Goal: Task Accomplishment & Management: Manage account settings

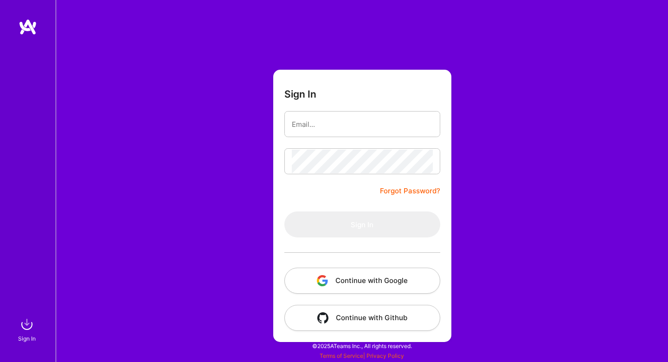
click at [333, 281] on button "Continue with Google" at bounding box center [362, 280] width 156 height 26
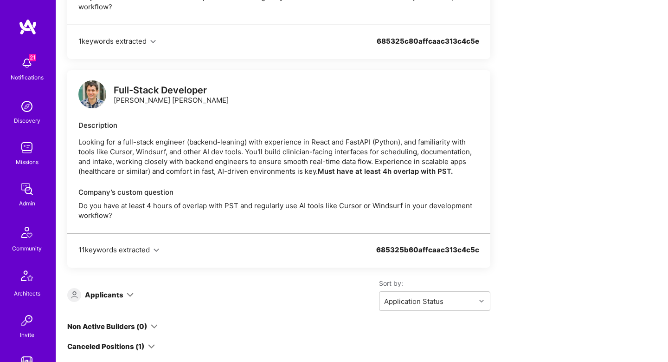
scroll to position [1186, 0]
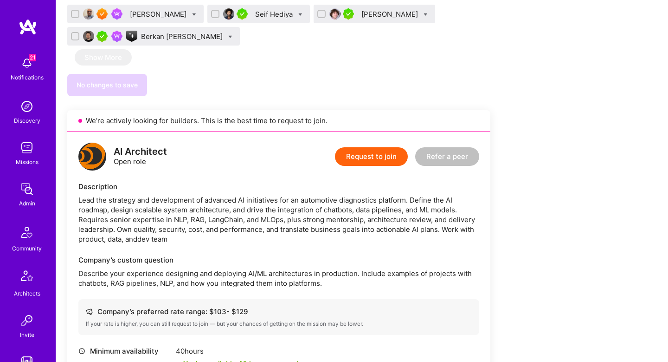
scroll to position [743, 0]
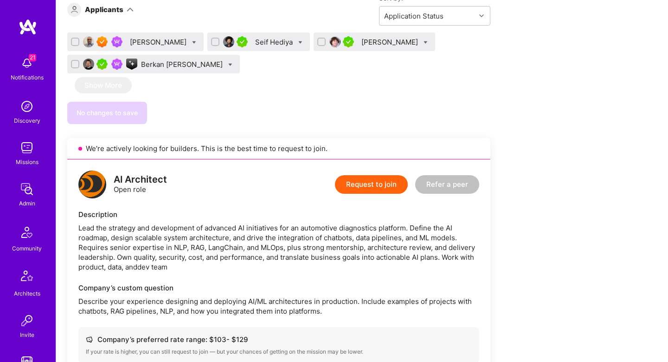
click at [77, 66] on input "checkbox" at bounding box center [76, 64] width 6 height 6
checkbox input "true"
click at [319, 44] on input "checkbox" at bounding box center [322, 42] width 6 height 6
checkbox input "true"
click at [228, 65] on icon at bounding box center [230, 65] width 4 height 4
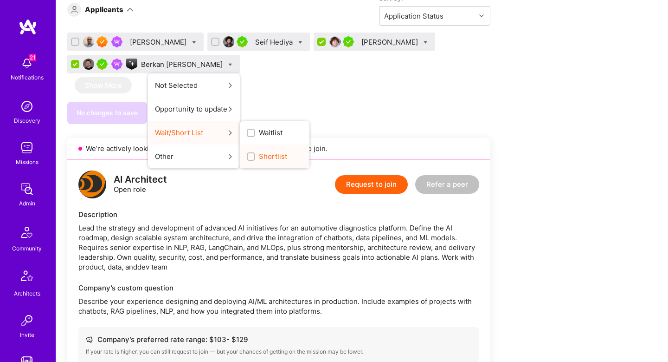
click at [259, 152] on span "Shortlist" at bounding box center [273, 156] width 28 height 10
click at [250, 154] on input "Shortlist" at bounding box center [252, 157] width 6 height 6
checkbox input "true"
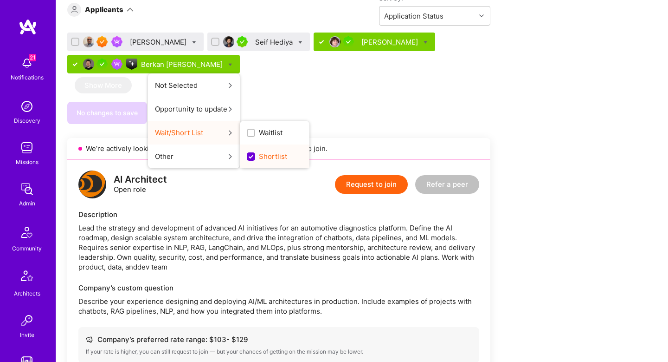
scroll to position [0, 0]
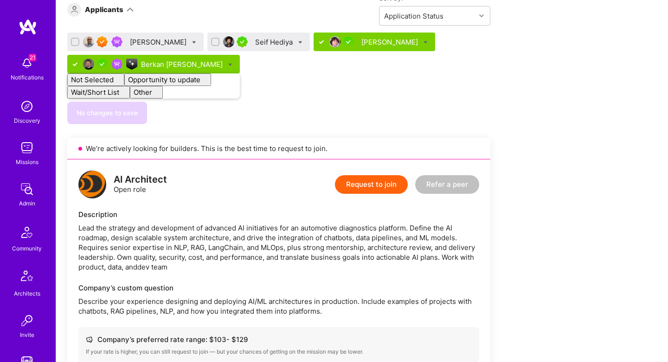
click at [262, 75] on div "Pratik Biswas Seif Hediya Eli Romm Berkan Hiziroglu Not Selected Not selected S…" at bounding box center [278, 54] width 423 height 45
checkbox input "false"
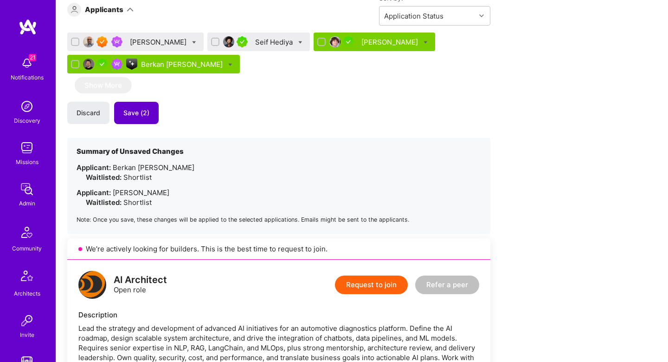
click at [134, 112] on span "Save (2)" at bounding box center [136, 112] width 26 height 9
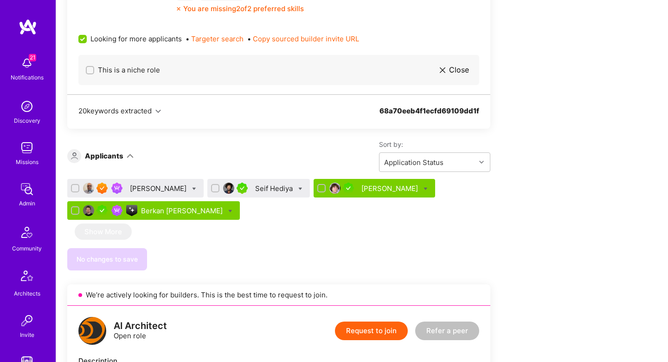
scroll to position [647, 0]
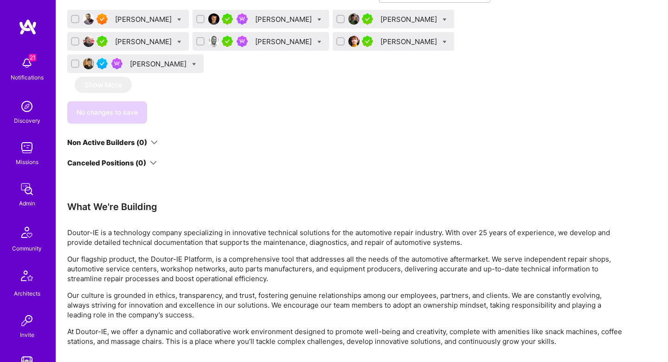
scroll to position [1443, 0]
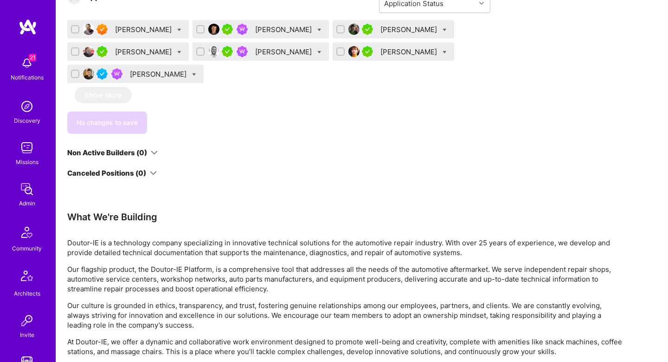
click at [317, 52] on icon at bounding box center [319, 52] width 4 height 4
checkbox input "true"
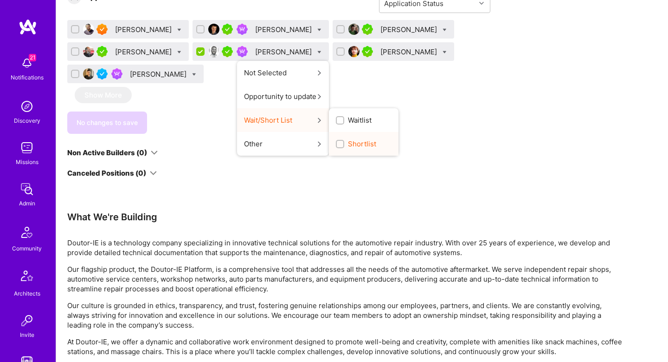
click at [336, 141] on div "button" at bounding box center [340, 144] width 8 height 8
click at [338, 141] on input "Shortlist" at bounding box center [341, 144] width 6 height 6
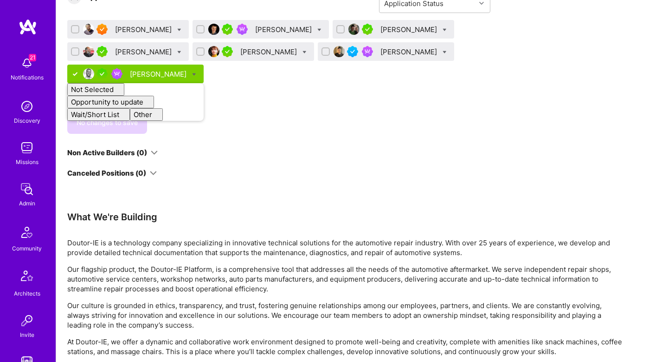
checkbox input "false"
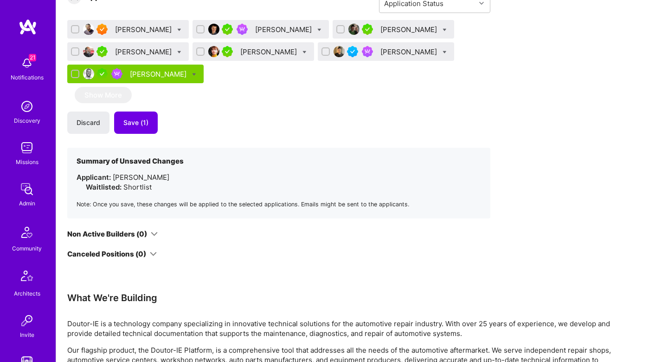
click at [299, 117] on div "Discard Save (1)" at bounding box center [278, 122] width 423 height 22
click at [384, 29] on div "Forrest Ledbetter" at bounding box center [410, 30] width 58 height 10
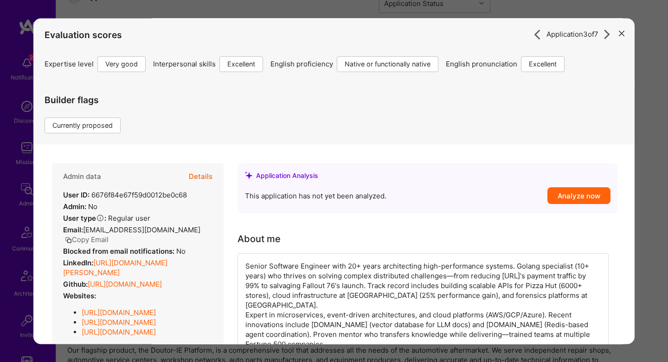
click at [664, 102] on div "Application 3 of 7 Evaluation scores Expertise level Very good Interpersonal sk…" at bounding box center [334, 181] width 668 height 362
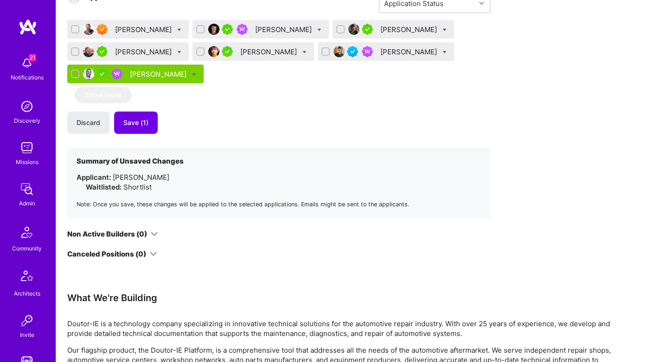
click at [258, 53] on div "Nikolai Kruglikov" at bounding box center [269, 52] width 58 height 10
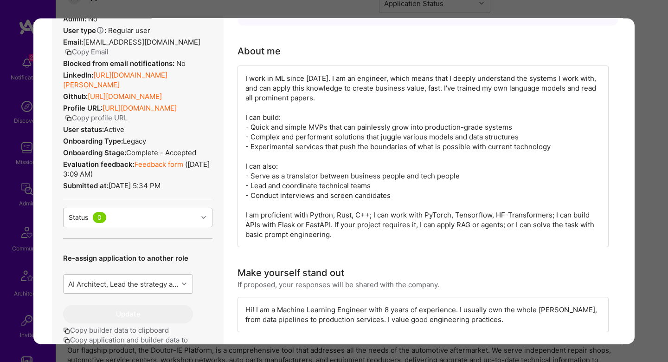
scroll to position [105, 0]
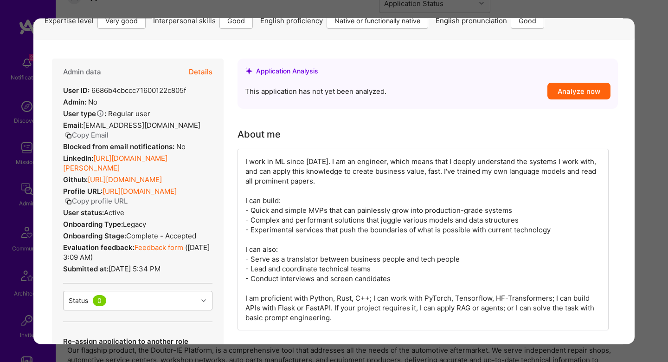
click at [208, 74] on button "Details" at bounding box center [201, 71] width 24 height 27
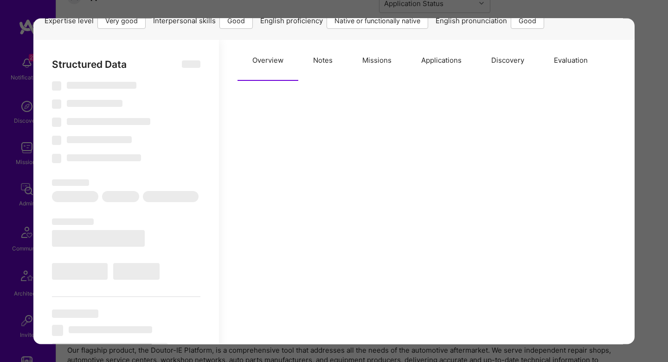
click at [570, 69] on button "Evaluation" at bounding box center [571, 60] width 64 height 41
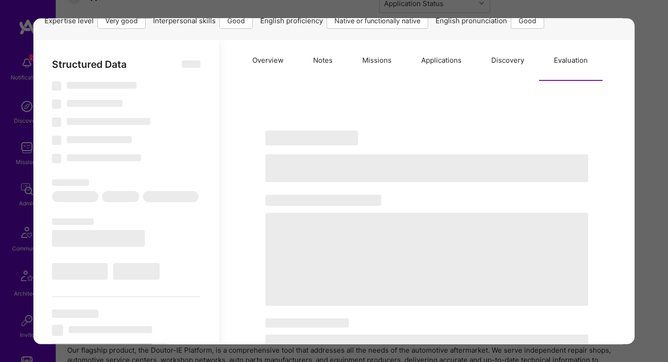
select select "Right Now"
select select "5"
select select "4"
select select "7"
select select "6"
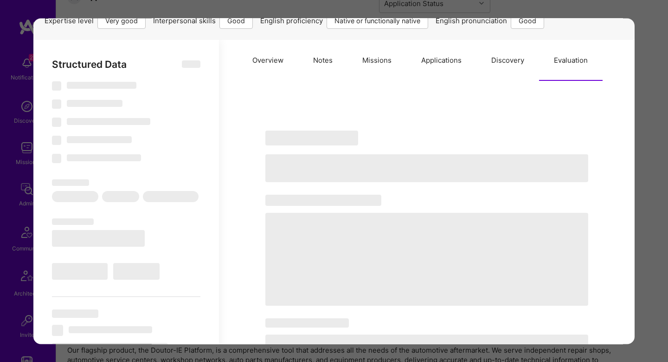
select select "AM"
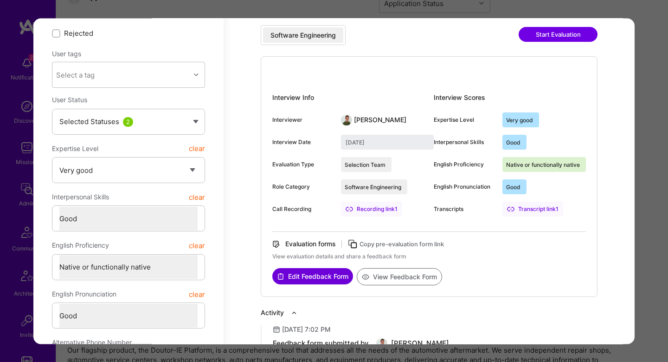
scroll to position [334, 0]
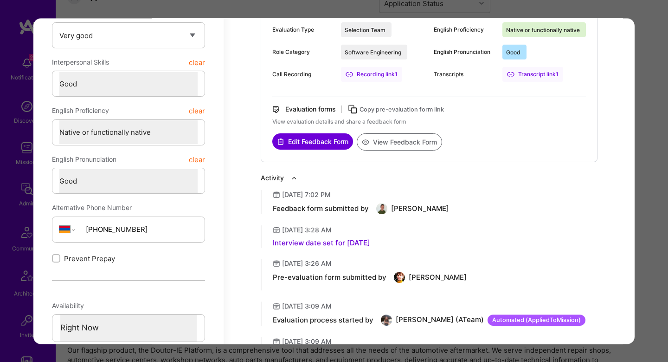
click at [399, 146] on button "View Feedback Form" at bounding box center [399, 141] width 85 height 17
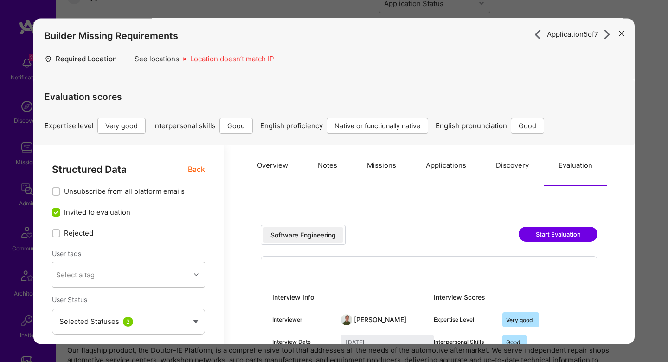
click at [194, 168] on span "Back" at bounding box center [196, 169] width 17 height 12
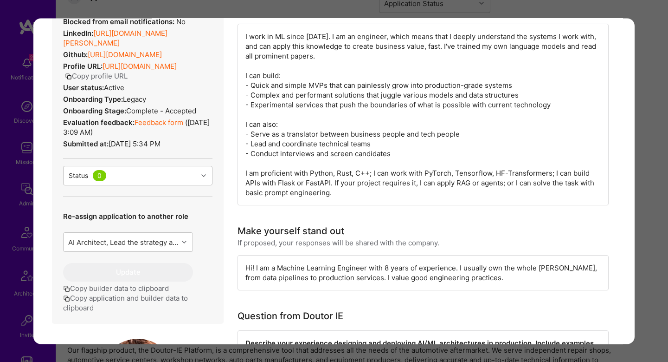
scroll to position [198, 0]
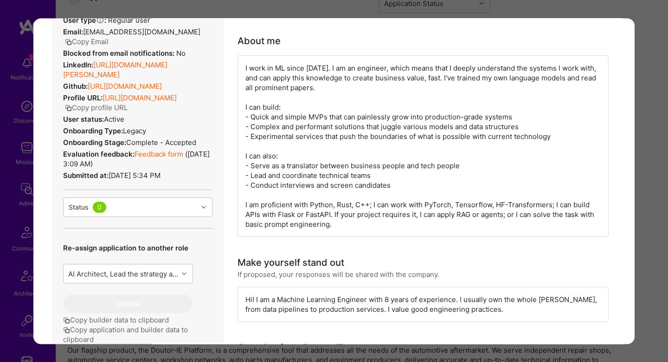
click at [132, 60] on link "https://linkedin.com/in/nikolai-kruglikov" at bounding box center [115, 69] width 104 height 19
click at [168, 60] on link "https://linkedin.com/in/nikolai-kruglikov" at bounding box center [115, 69] width 104 height 19
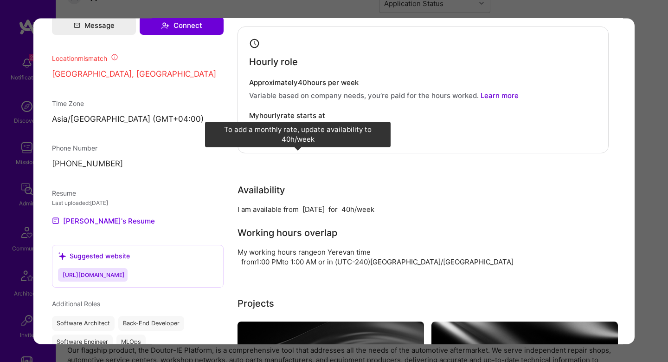
scroll to position [688, 0]
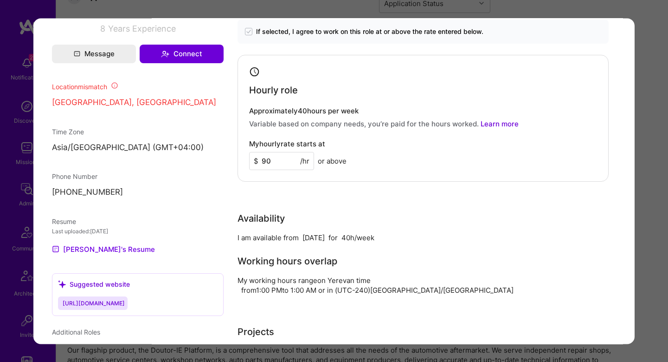
click at [647, 170] on div "Application 5 of 7 Builder Missing Requirements Required Location See locations…" at bounding box center [334, 181] width 668 height 362
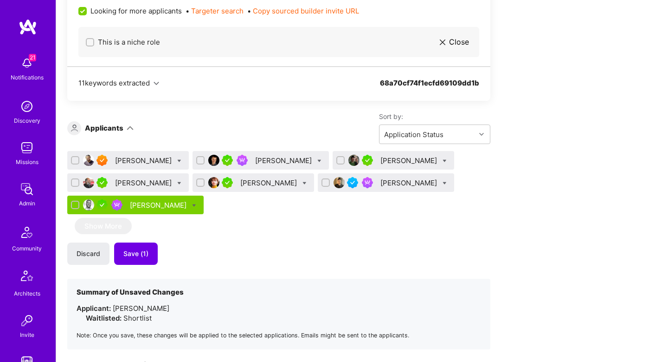
scroll to position [1324, 0]
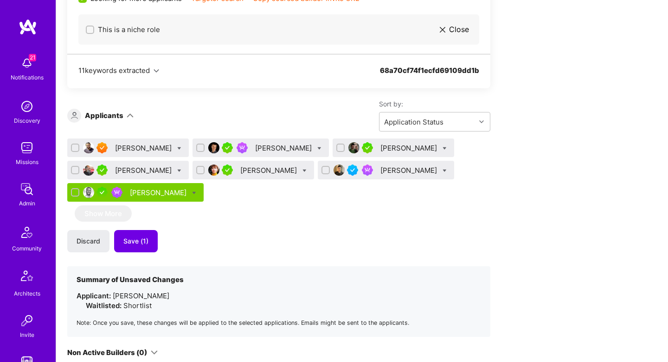
click at [260, 173] on div "Nikolai Kruglikov" at bounding box center [269, 170] width 58 height 10
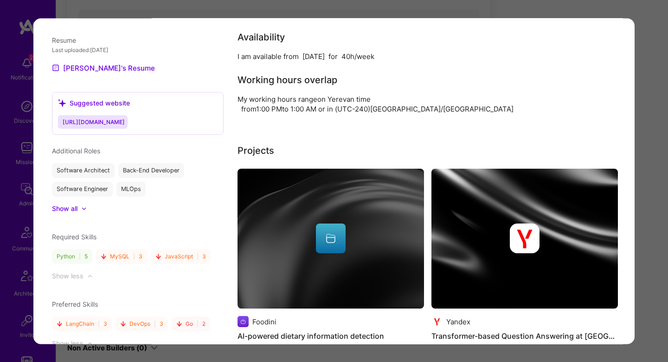
scroll to position [929, 0]
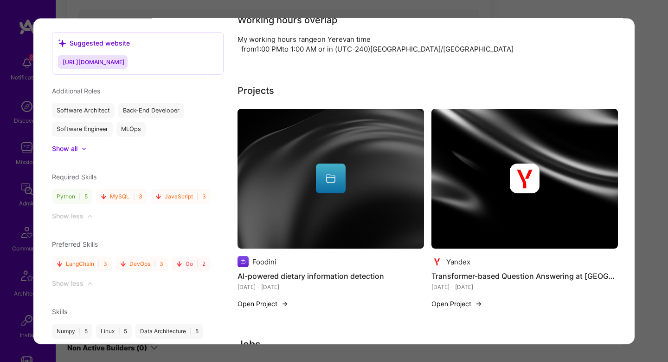
click at [644, 160] on div "Application 5 of 7 Builder Missing Requirements Required Location See locations…" at bounding box center [334, 181] width 668 height 362
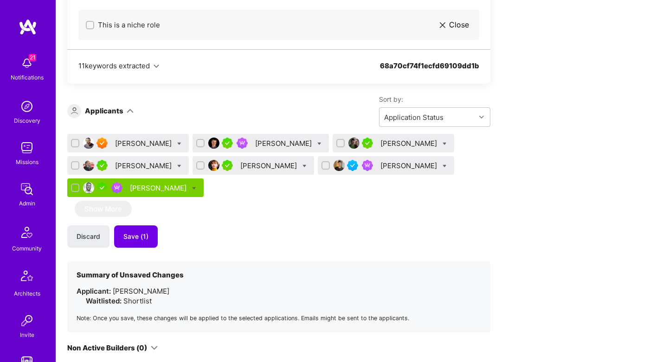
click at [303, 167] on icon at bounding box center [305, 166] width 4 height 4
checkbox input "true"
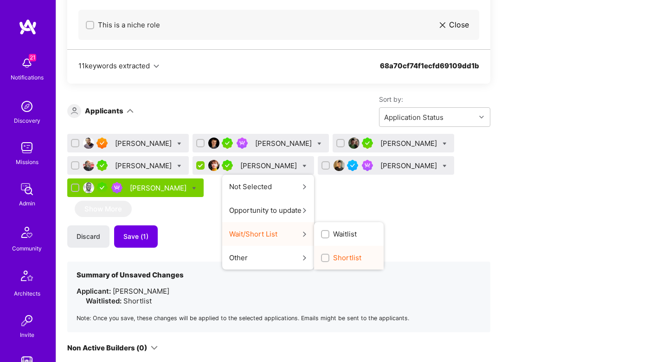
click at [333, 255] on span "Shortlist" at bounding box center [347, 257] width 28 height 10
click at [329, 255] on input "Shortlist" at bounding box center [326, 258] width 6 height 6
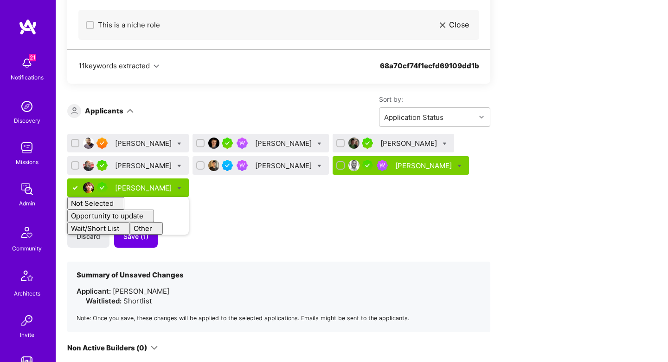
checkbox input "false"
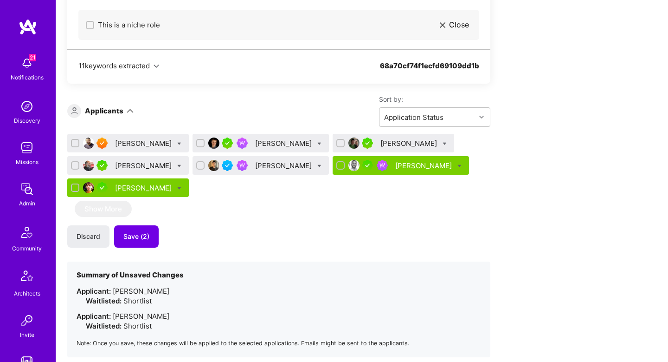
click at [289, 110] on div "Sort by: Application Status" at bounding box center [312, 111] width 357 height 32
click at [139, 164] on div "Gurpreet Singh" at bounding box center [144, 166] width 58 height 10
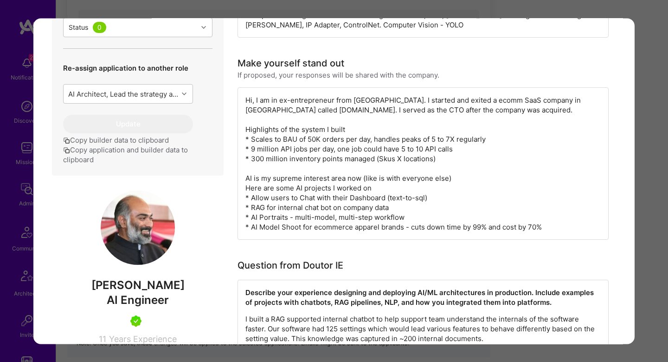
scroll to position [289, 0]
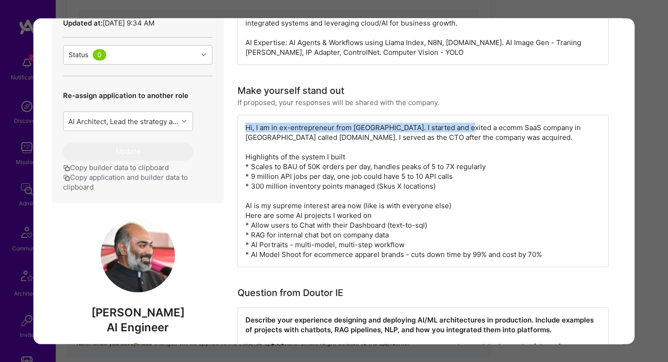
drag, startPoint x: 462, startPoint y: 127, endPoint x: 404, endPoint y: 120, distance: 58.4
click at [404, 120] on div "Hi, I am in ex-entrepreneur from India. I started and exited a ecomm SaaS compa…" at bounding box center [423, 191] width 371 height 152
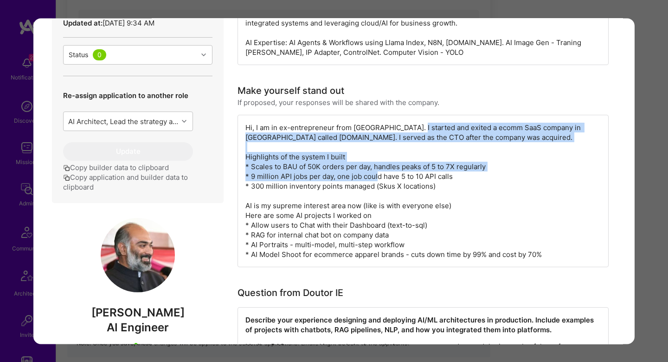
drag, startPoint x: 408, startPoint y: 124, endPoint x: 534, endPoint y: 180, distance: 137.5
click at [534, 180] on div "Hi, I am in ex-entrepreneur from India. I started and exited a ecomm SaaS compa…" at bounding box center [423, 191] width 371 height 152
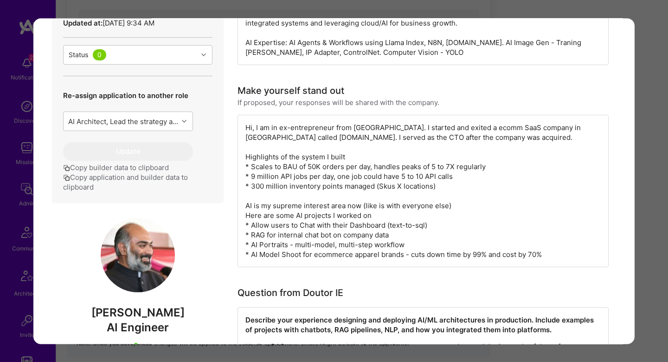
click at [356, 165] on div "Hi, I am in ex-entrepreneur from India. I started and exited a ecomm SaaS compa…" at bounding box center [423, 191] width 371 height 152
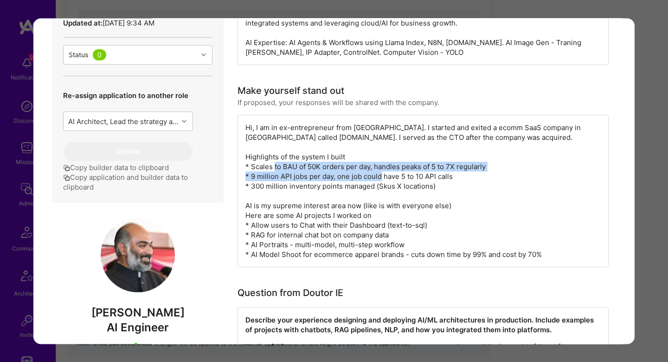
drag, startPoint x: 356, startPoint y: 165, endPoint x: 477, endPoint y: 178, distance: 121.9
click at [477, 178] on div "Hi, I am in ex-entrepreneur from India. I started and exited a ecomm SaaS compa…" at bounding box center [423, 191] width 371 height 152
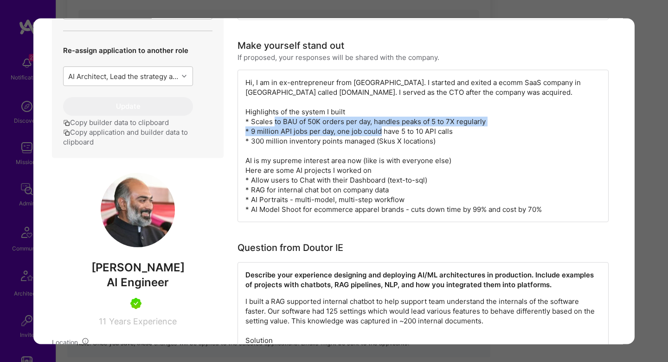
scroll to position [335, 0]
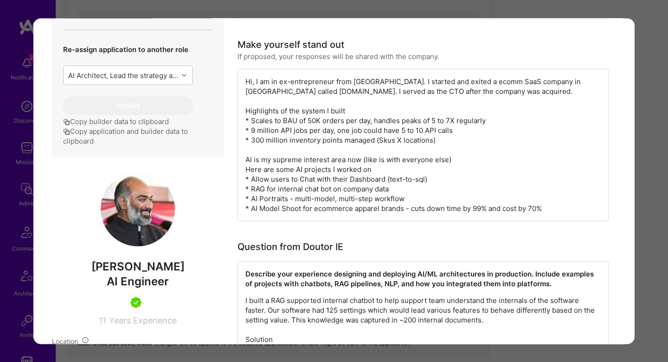
click at [274, 161] on div "Hi, I am in ex-entrepreneur from India. I started and exited a ecomm SaaS compa…" at bounding box center [423, 145] width 371 height 152
click at [262, 173] on div "Hi, I am in ex-entrepreneur from India. I started and exited a ecomm SaaS compa…" at bounding box center [423, 145] width 371 height 152
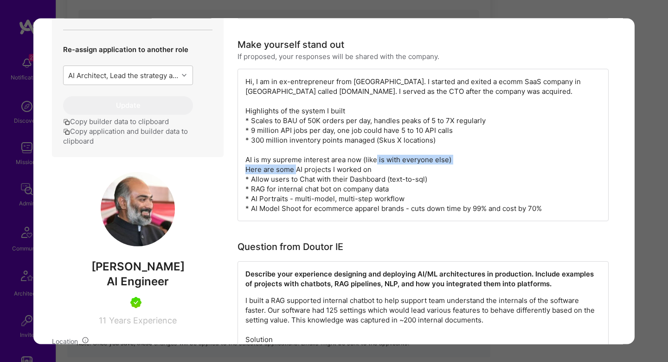
click at [262, 173] on div "Hi, I am in ex-entrepreneur from India. I started and exited a ecomm SaaS compa…" at bounding box center [423, 145] width 371 height 152
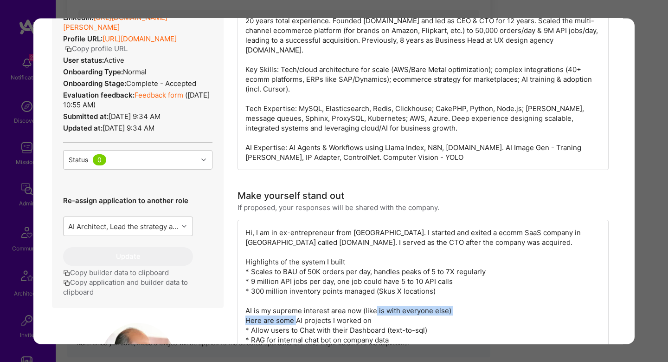
scroll to position [87, 0]
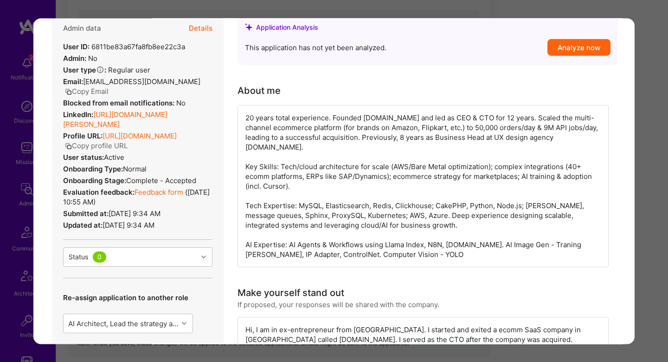
click at [161, 188] on link "Feedback form" at bounding box center [159, 191] width 49 height 9
click at [202, 26] on button "Details" at bounding box center [201, 28] width 24 height 27
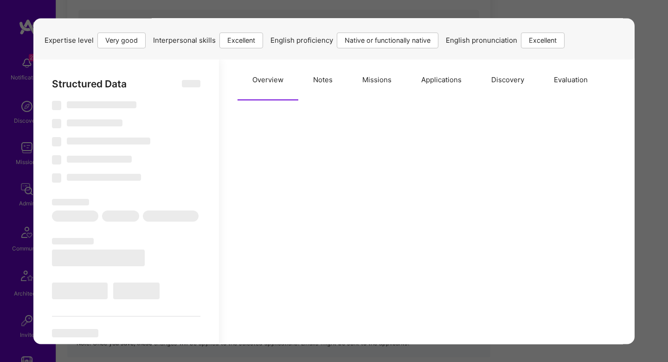
scroll to position [10, 0]
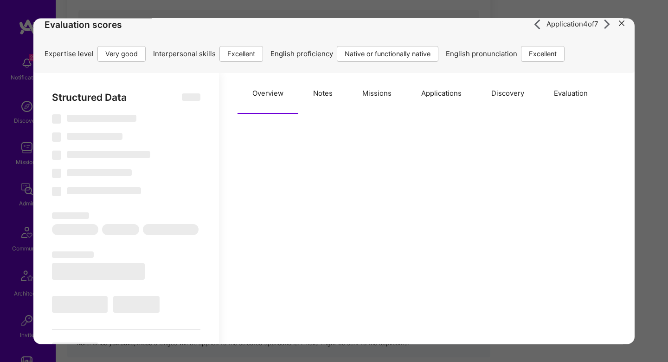
click at [566, 93] on button "Evaluation" at bounding box center [571, 93] width 64 height 41
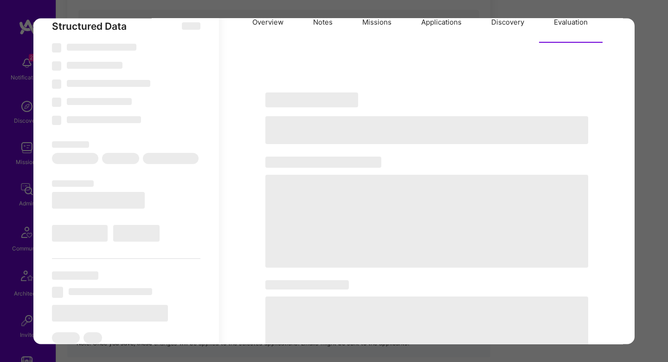
type textarea "x"
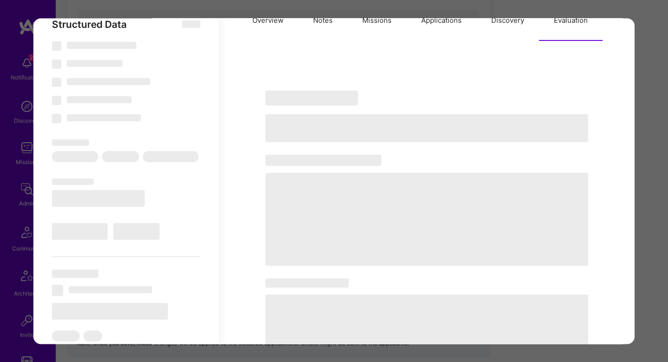
select select "Right Now"
select select "5"
select select "7"
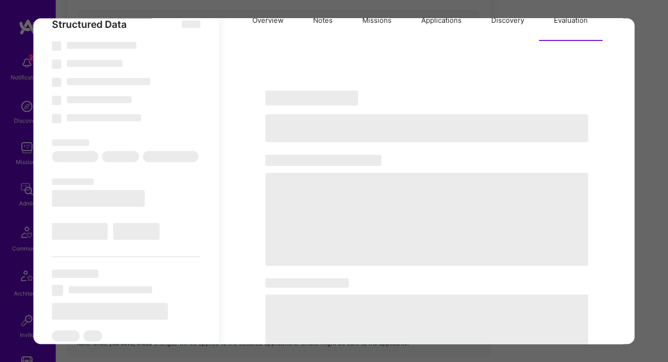
select select "IN"
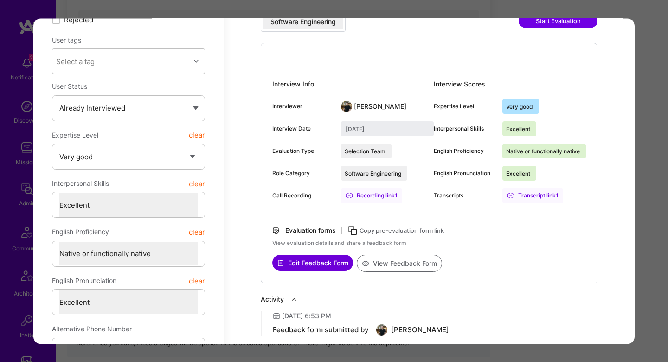
scroll to position [152, 0]
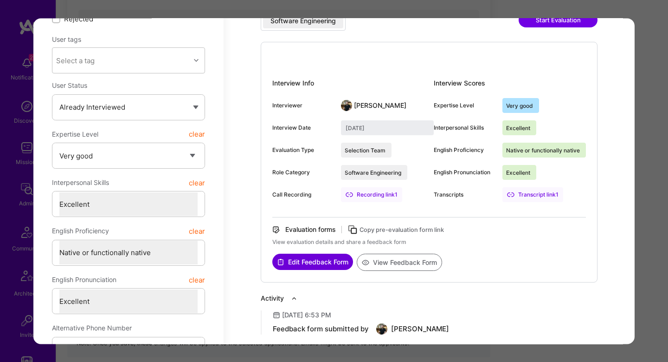
click at [661, 211] on div "Application 4 of 7 Evaluation scores Expertise level Very good Interpersonal sk…" at bounding box center [334, 181] width 668 height 362
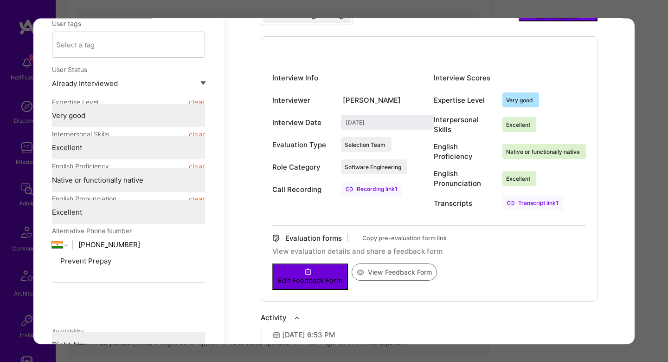
click at [661, 211] on div "Apply for a Mission Role We’re actively looking for builders. This is the best …" at bounding box center [362, 142] width 612 height 2610
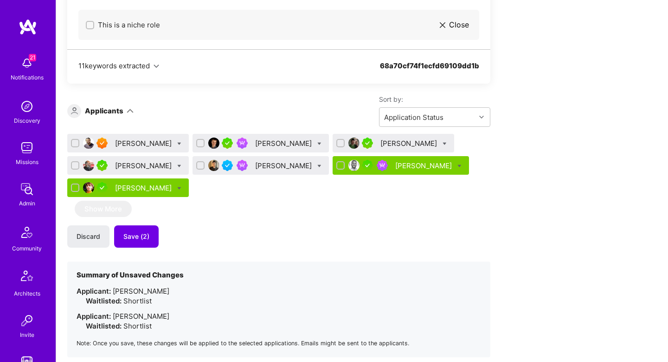
click at [177, 167] on icon at bounding box center [179, 166] width 4 height 4
checkbox input "true"
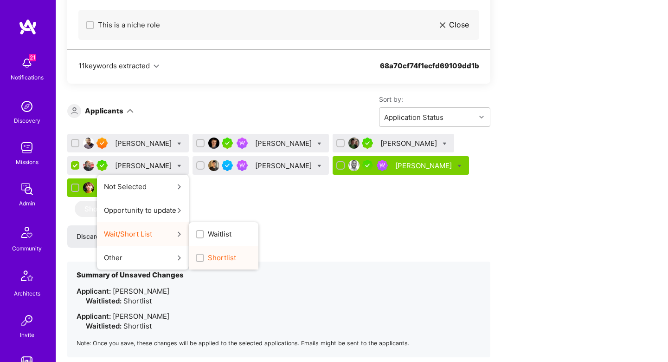
click at [228, 266] on div "Shortlist" at bounding box center [224, 258] width 70 height 24
click at [219, 264] on div "Shortlist" at bounding box center [224, 258] width 70 height 24
click at [218, 260] on span "Shortlist" at bounding box center [222, 257] width 28 height 10
click at [204, 260] on input "Shortlist" at bounding box center [201, 258] width 6 height 6
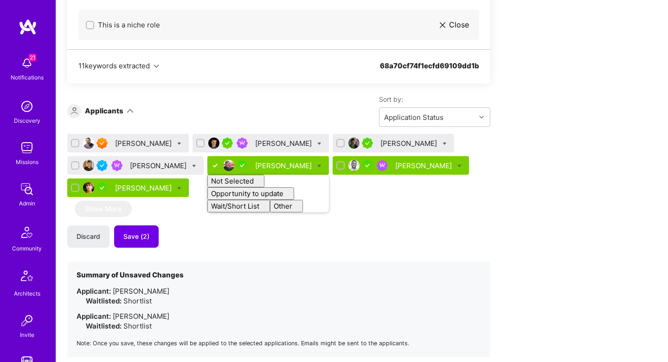
checkbox input "false"
click at [179, 224] on div "Luve Singh Bojan Aleksic Forrest Ledbetter Kris Chou Gurpreet Singh Not Selecte…" at bounding box center [278, 245] width 423 height 223
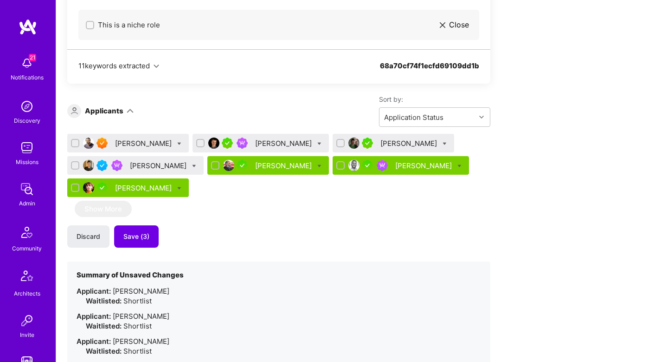
click at [394, 145] on div "Forrest Ledbetter" at bounding box center [410, 143] width 58 height 10
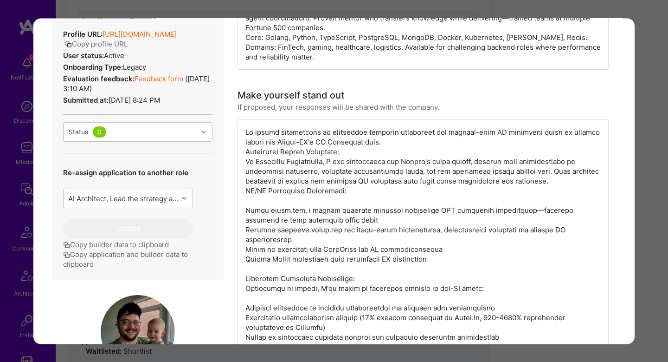
scroll to position [318, 0]
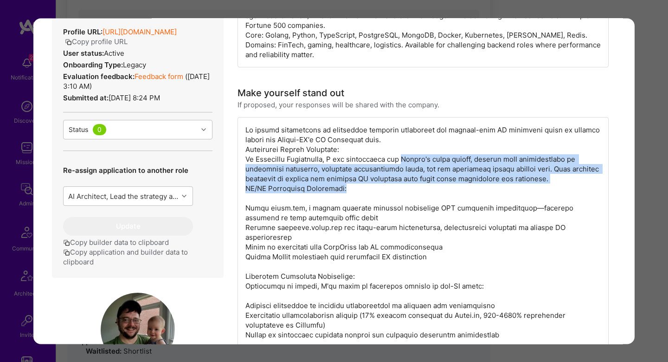
drag, startPoint x: 397, startPoint y: 153, endPoint x: 489, endPoint y: 179, distance: 95.4
click at [491, 179] on div "modal" at bounding box center [423, 285] width 371 height 337
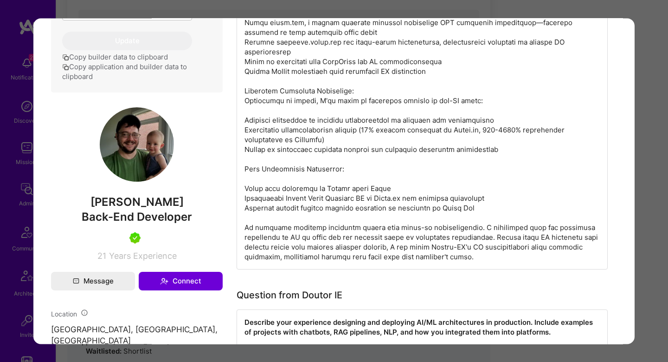
scroll to position [746, 0]
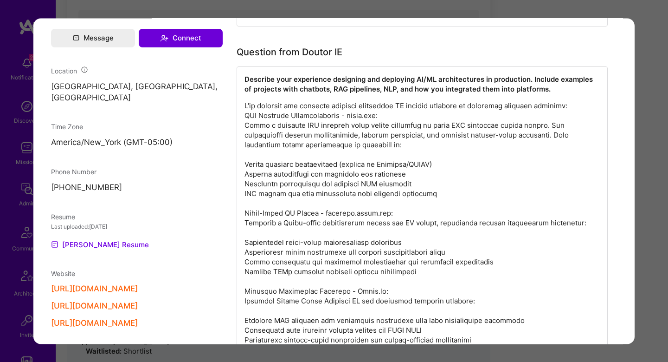
click at [651, 205] on div "Application 3 of 7 Evaluation scores Expertise level Very good Interpersonal sk…" at bounding box center [334, 181] width 668 height 362
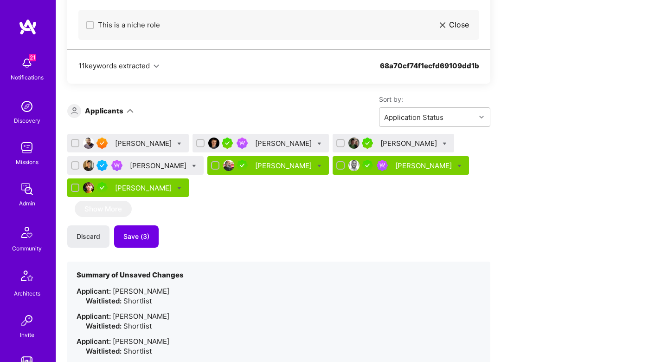
click at [139, 141] on div "[PERSON_NAME]" at bounding box center [144, 143] width 58 height 10
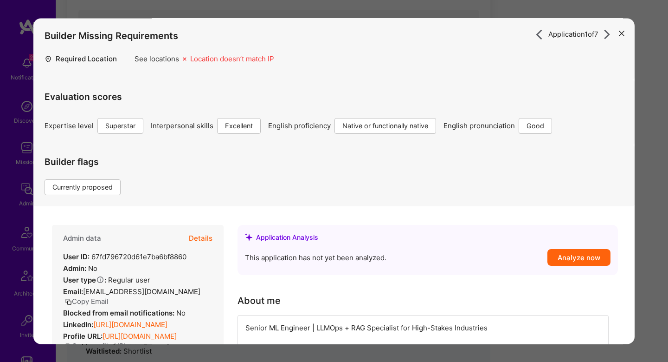
click at [201, 117] on div "Evaluation scores Expertise level Superstar Interpersonal skills Excellent Engl…" at bounding box center [334, 107] width 579 height 54
click at [203, 243] on button "Details" at bounding box center [201, 238] width 24 height 27
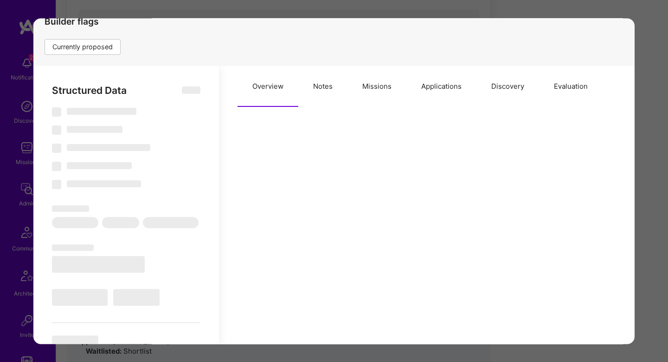
scroll to position [138, 0]
click at [324, 93] on button "Notes" at bounding box center [322, 88] width 49 height 41
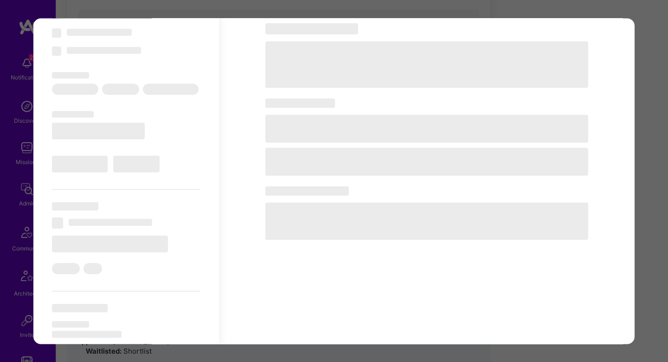
scroll to position [275, 0]
type textarea "x"
select select "Right Now"
select select "7"
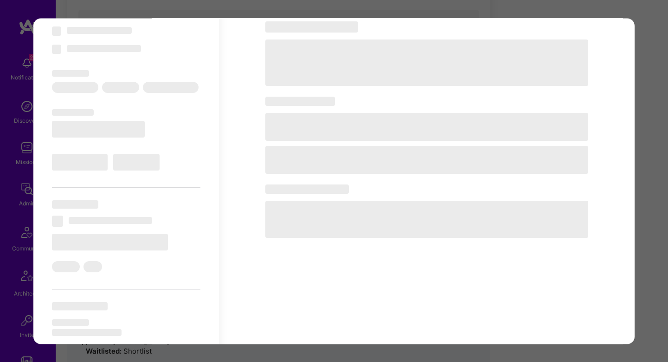
select select "7"
select select "6"
select select "IN"
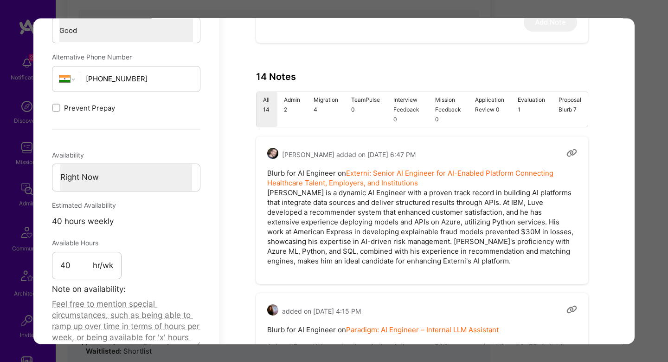
scroll to position [536, 0]
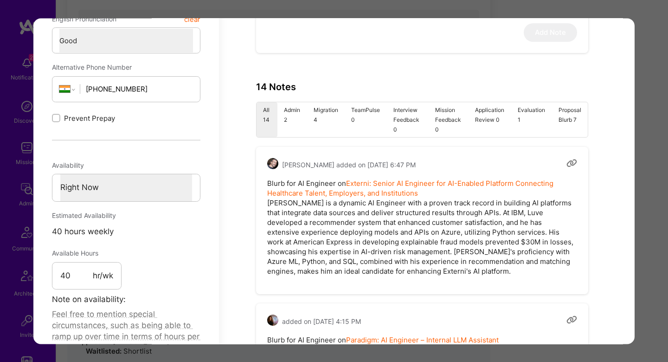
click at [296, 134] on li "Admin 2" at bounding box center [293, 119] width 30 height 35
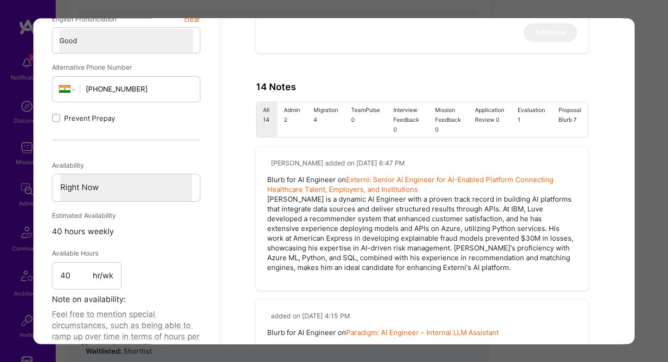
type textarea "x"
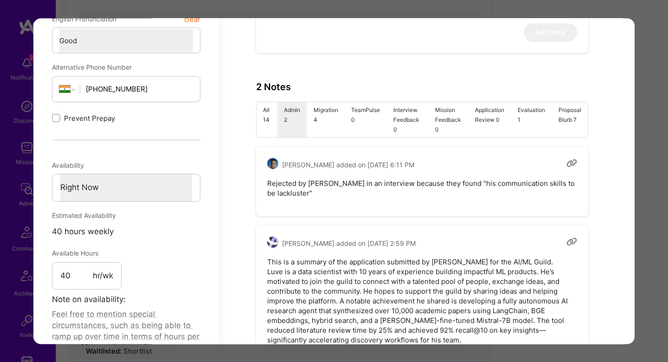
click at [654, 162] on div "Application 1 of 7 Builder Missing Requirements Required Location See locations…" at bounding box center [334, 181] width 668 height 362
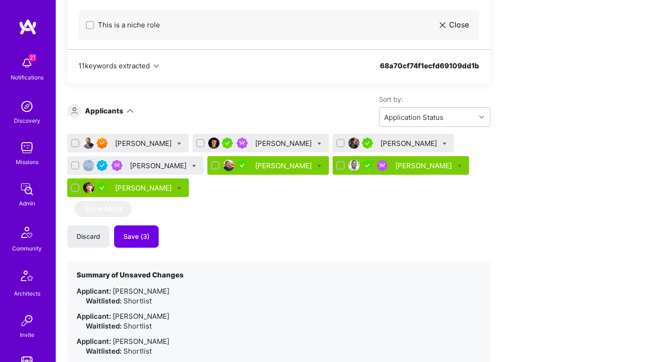
click at [654, 162] on div "Apply for a Mission Role We’re actively looking for builders. This is the best …" at bounding box center [362, 154] width 612 height 2635
click at [192, 167] on icon at bounding box center [194, 166] width 4 height 4
checkbox input "true"
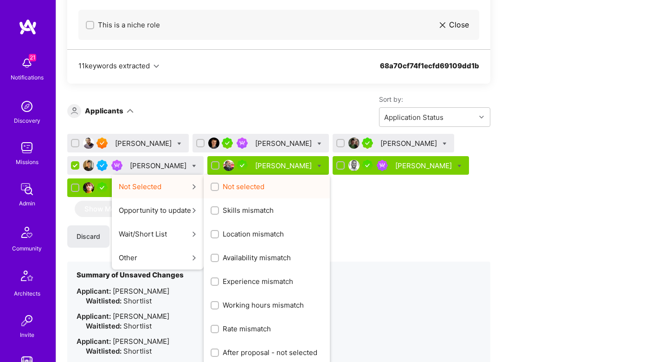
click at [223, 188] on span "Not selected" at bounding box center [244, 186] width 42 height 10
click at [213, 188] on input "Not selected" at bounding box center [216, 187] width 6 height 6
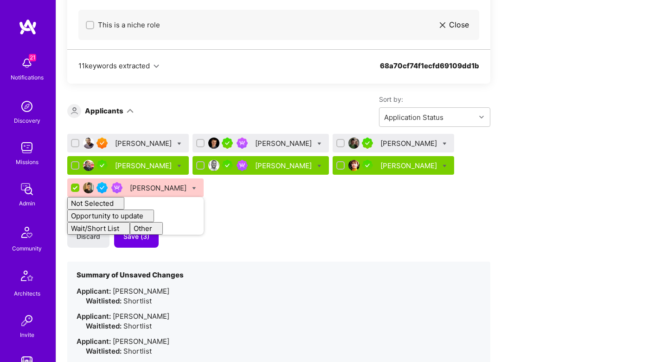
checkbox input "false"
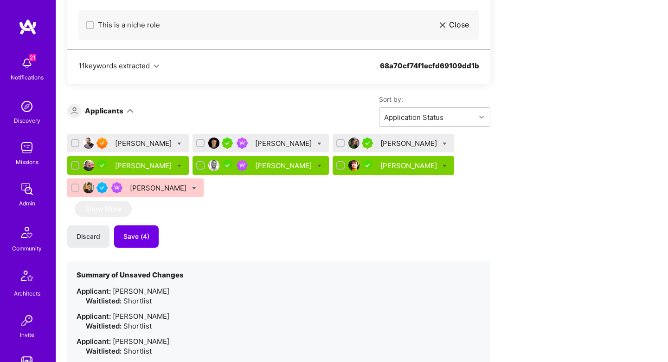
click at [237, 126] on div "Sort by: Application Status" at bounding box center [312, 111] width 357 height 32
click at [265, 141] on div "Bojan Aleksic" at bounding box center [284, 143] width 58 height 10
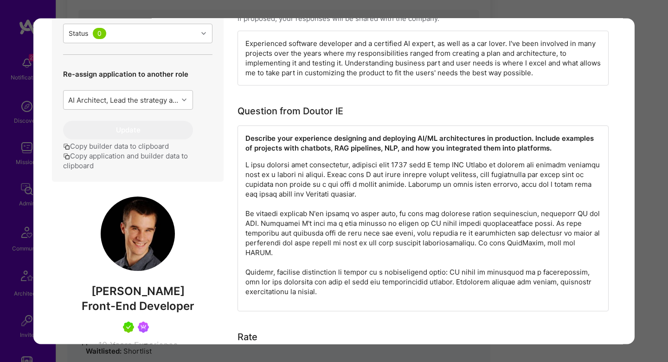
scroll to position [389, 0]
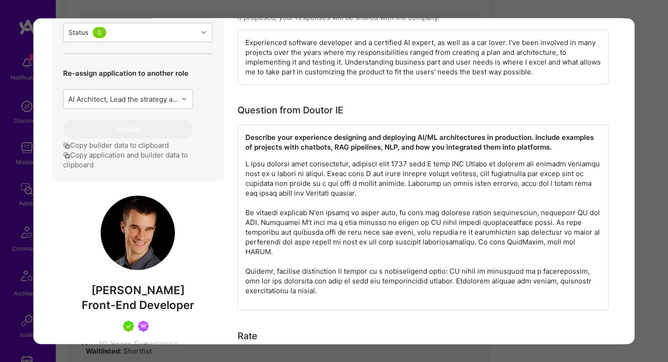
click at [636, 156] on div "Application 2 of 7 Builder Missing Requirements Required Location See locations…" at bounding box center [334, 181] width 668 height 362
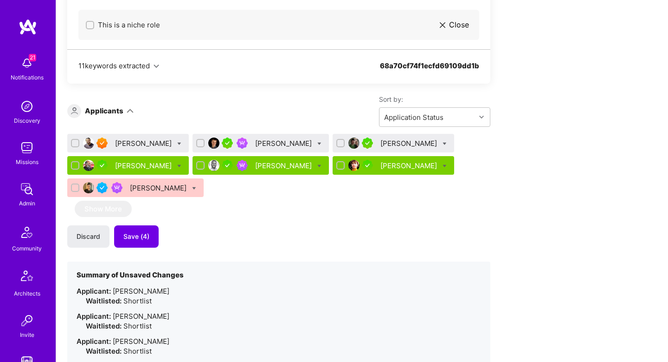
click at [317, 144] on icon at bounding box center [319, 144] width 4 height 4
checkbox input "true"
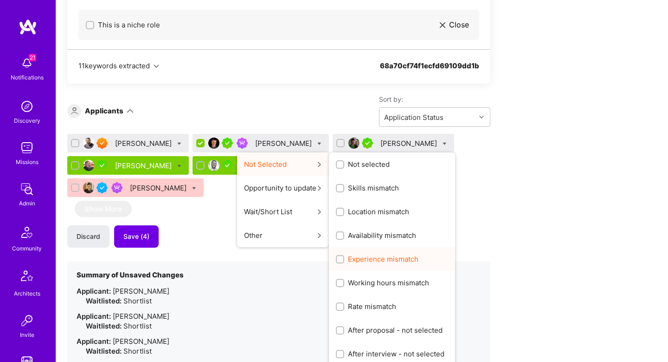
click at [348, 260] on span "Experience mismatch" at bounding box center [383, 259] width 71 height 10
click at [338, 260] on input "Experience mismatch" at bounding box center [341, 259] width 6 height 6
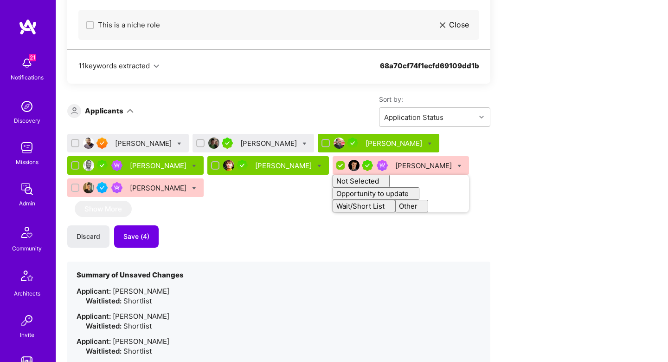
checkbox input "false"
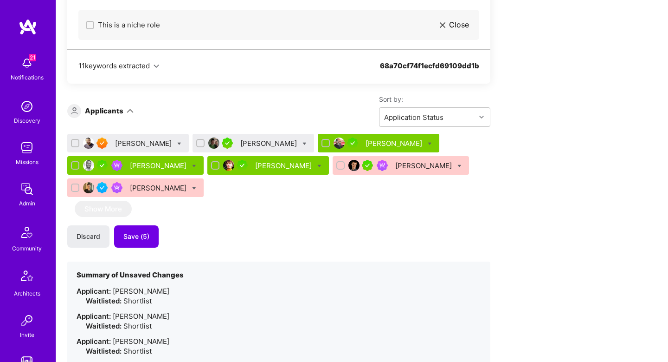
click at [289, 110] on div "Sort by: Application Status" at bounding box center [312, 111] width 357 height 32
click at [177, 143] on icon at bounding box center [179, 144] width 4 height 4
checkbox input "true"
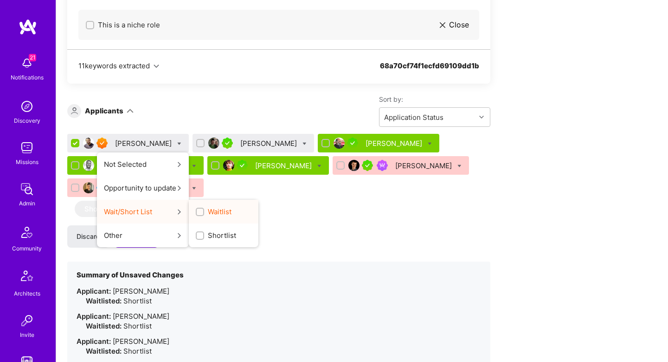
click at [208, 211] on span "Waitlist" at bounding box center [220, 212] width 24 height 10
click at [198, 211] on input "Waitlist" at bounding box center [201, 212] width 6 height 6
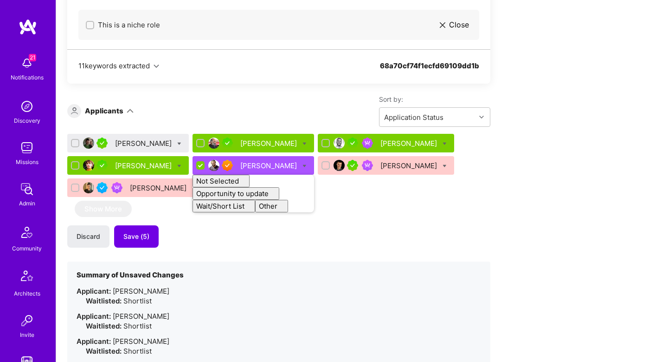
checkbox input "false"
click at [218, 110] on div "Sort by: Application Status" at bounding box center [312, 111] width 357 height 32
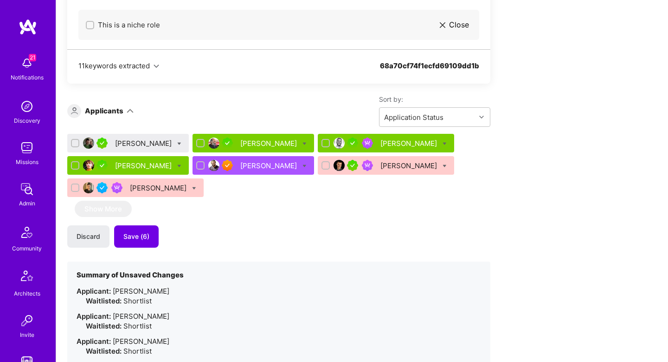
click at [180, 142] on icon at bounding box center [179, 144] width 4 height 4
checkbox input "true"
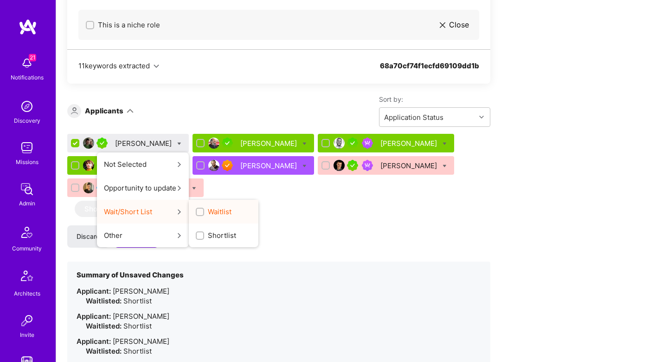
click at [201, 215] on div "button" at bounding box center [200, 211] width 8 height 8
click at [201, 215] on input "Waitlist" at bounding box center [201, 212] width 6 height 6
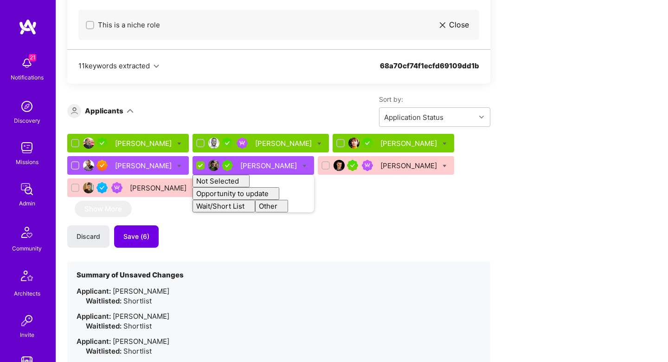
checkbox input "false"
click at [264, 112] on div "Sort by: Application Status" at bounding box center [312, 111] width 357 height 32
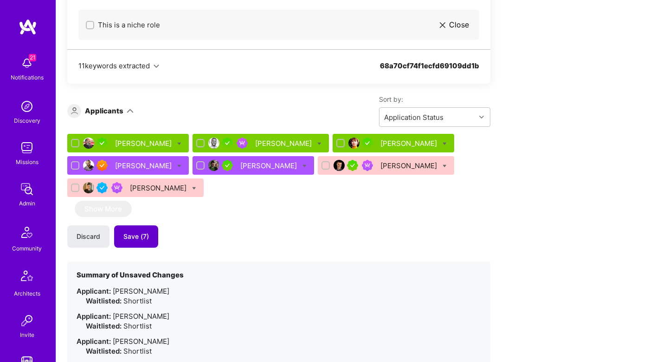
click at [145, 235] on span "Save (7)" at bounding box center [136, 236] width 26 height 9
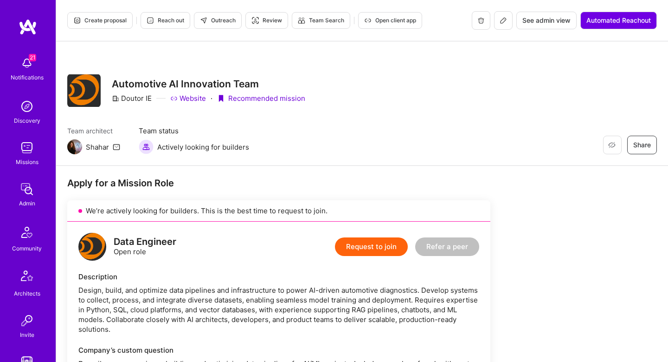
click at [113, 13] on button "Create proposal" at bounding box center [99, 20] width 65 height 17
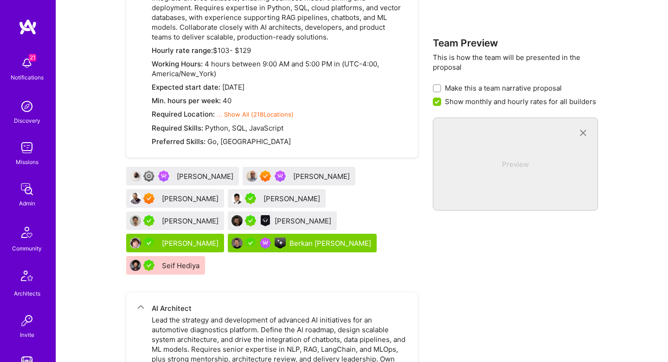
scroll to position [408, 0]
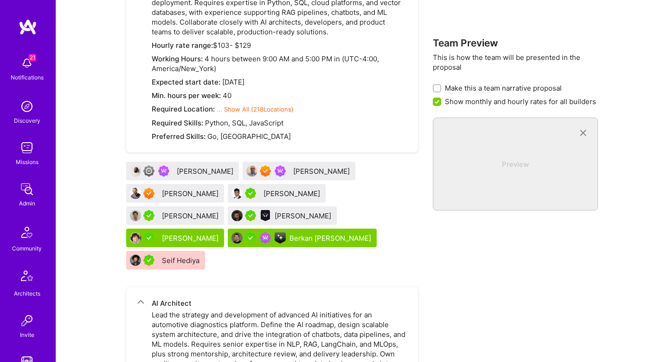
click at [275, 215] on div "Dmitriy Yukhanov" at bounding box center [304, 216] width 58 height 10
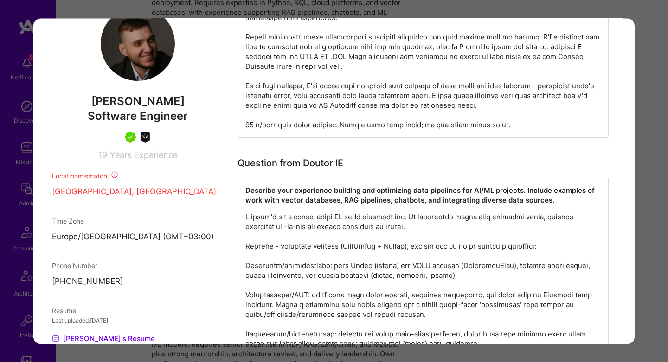
scroll to position [528, 0]
click at [659, 164] on div "Builder Missing Requirements Required Location See locations Location doesn’t m…" at bounding box center [334, 181] width 668 height 362
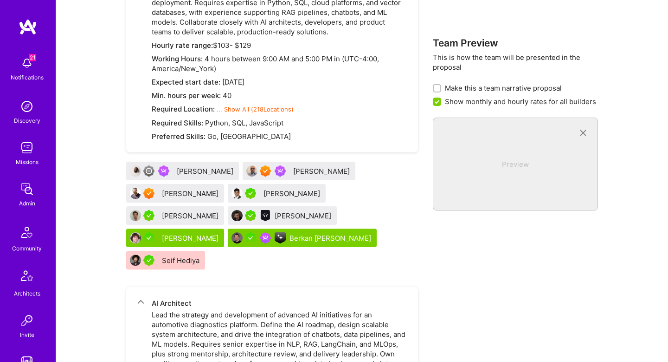
click at [264, 194] on div "Archit Sharma" at bounding box center [293, 193] width 58 height 10
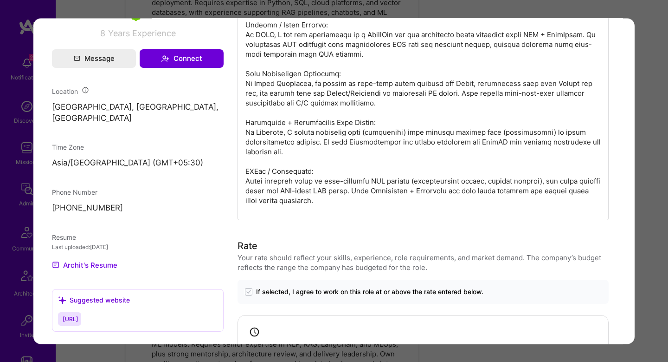
scroll to position [672, 0]
click at [651, 190] on div "Evaluation scores Expertise level Superstar Interpersonal skills Excellent Engl…" at bounding box center [334, 181] width 668 height 362
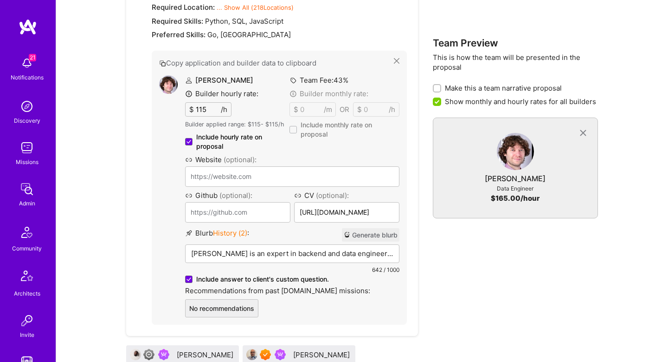
scroll to position [534, 0]
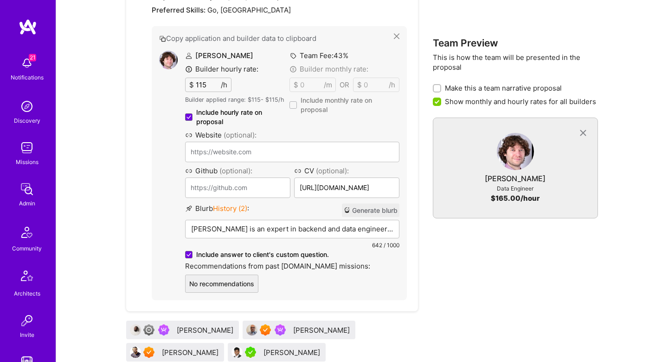
click at [351, 208] on button "Generate blurb" at bounding box center [371, 209] width 58 height 13
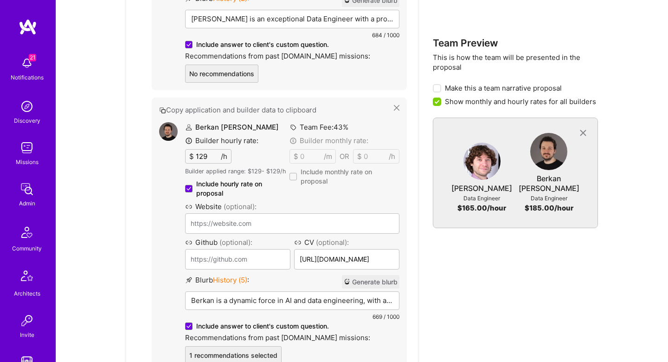
scroll to position [745, 0]
click at [376, 283] on button "Generate blurb" at bounding box center [371, 280] width 58 height 13
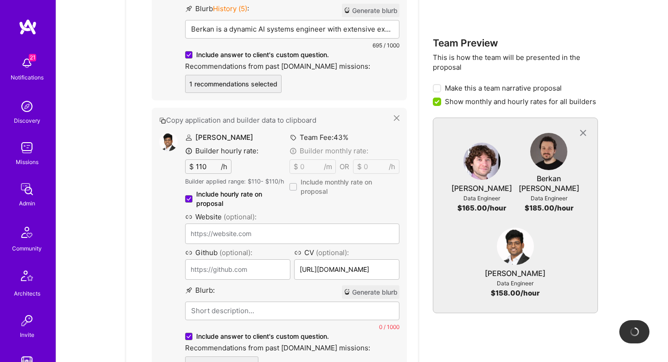
scroll to position [1016, 0]
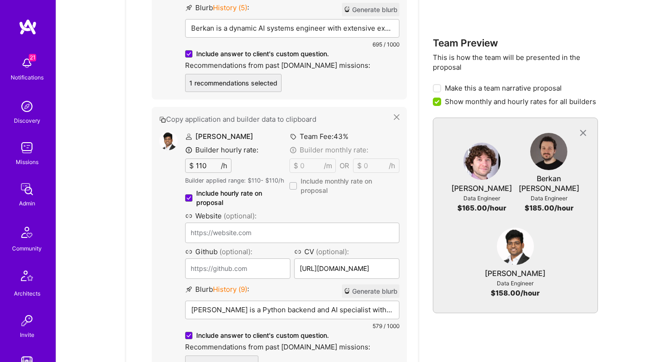
click at [391, 290] on button "Generate blurb" at bounding box center [371, 290] width 58 height 13
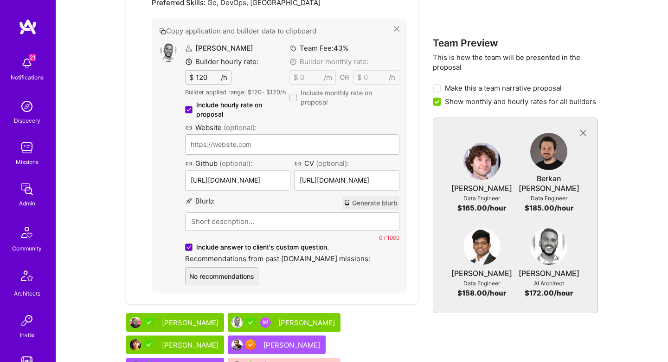
scroll to position [1747, 0]
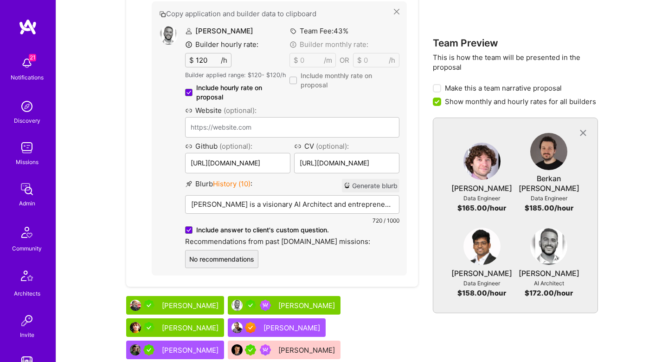
click at [355, 179] on button "Generate blurb" at bounding box center [371, 185] width 58 height 13
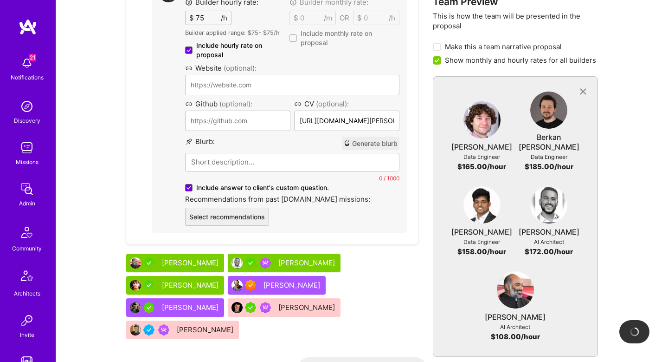
scroll to position [2075, 0]
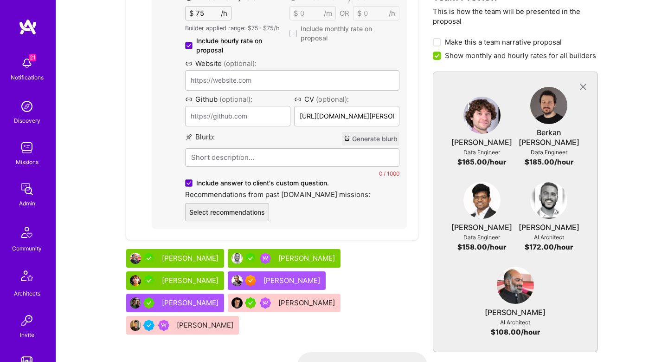
click at [386, 132] on button "Generate blurb" at bounding box center [371, 138] width 58 height 13
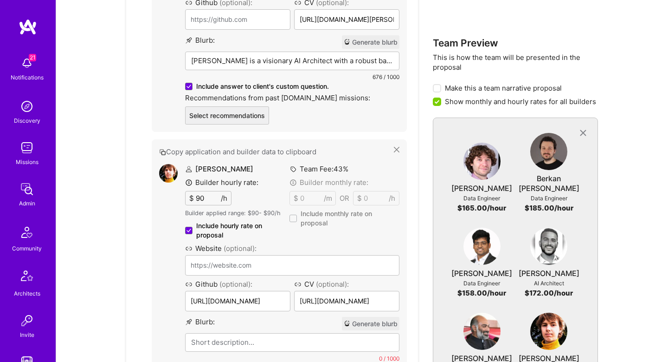
scroll to position [2175, 0]
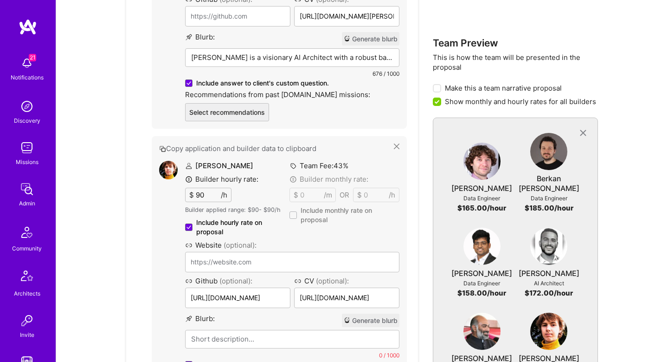
click at [357, 313] on button "Generate blurb" at bounding box center [371, 319] width 58 height 13
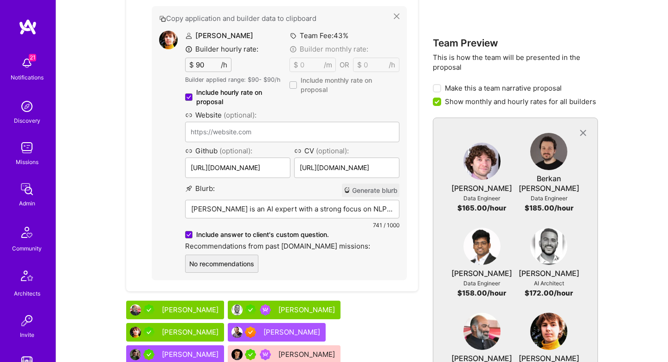
scroll to position [2363, 0]
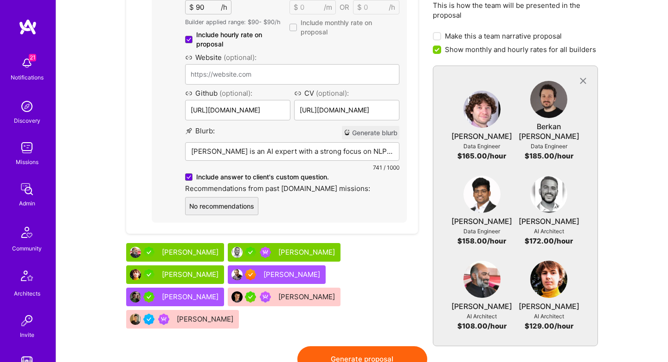
click at [361, 346] on button "Generate proposal" at bounding box center [362, 359] width 130 height 26
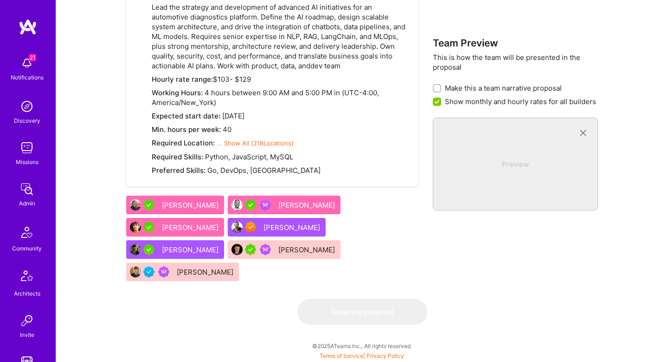
scroll to position [0, 0]
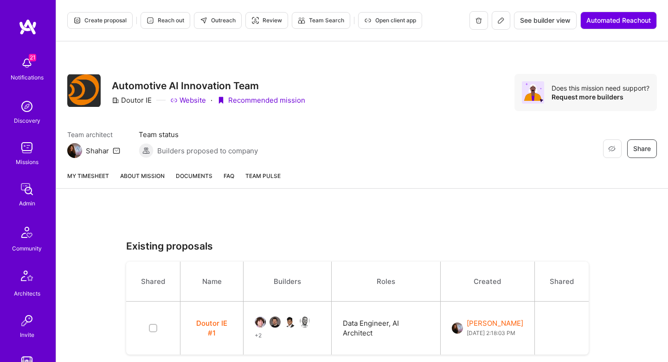
click at [150, 171] on link "About Mission" at bounding box center [142, 179] width 45 height 17
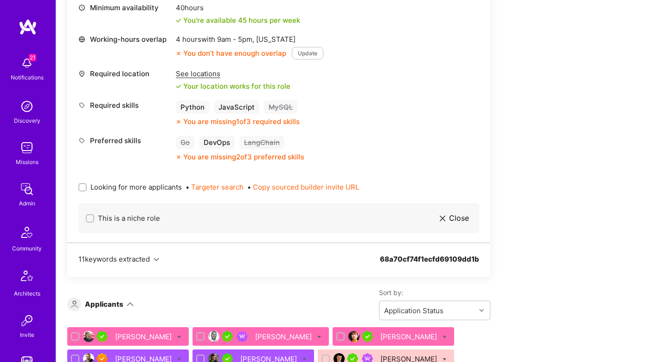
scroll to position [1222, 0]
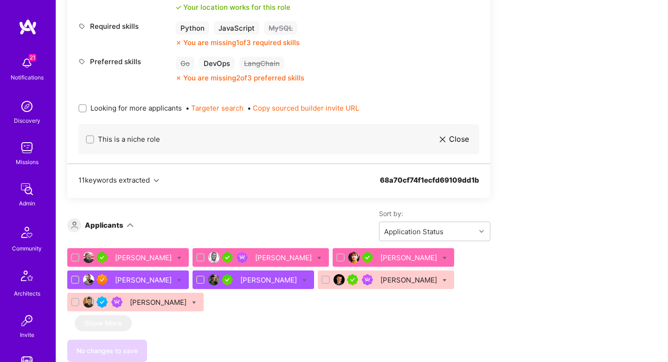
click at [81, 107] on input "Looking for more applicants" at bounding box center [83, 108] width 6 height 6
checkbox input "true"
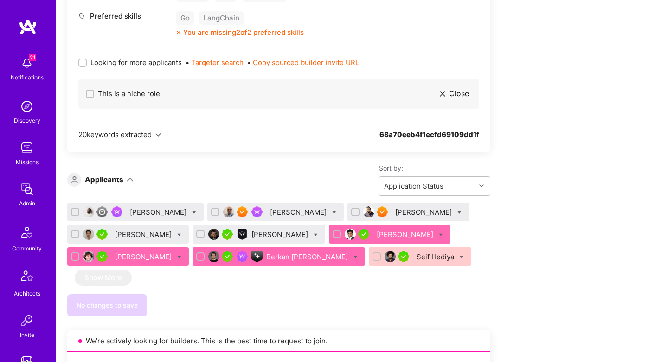
scroll to position [584, 0]
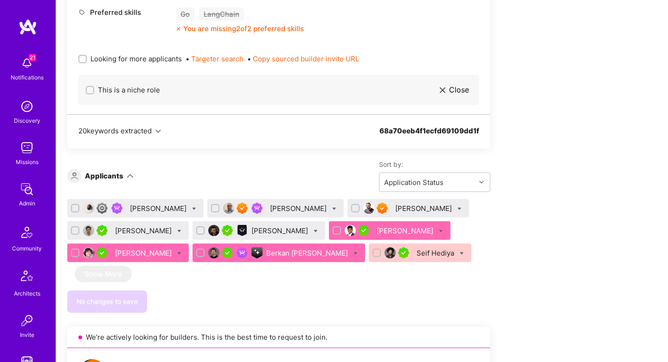
click at [377, 233] on div "Archit Sharma" at bounding box center [406, 231] width 58 height 10
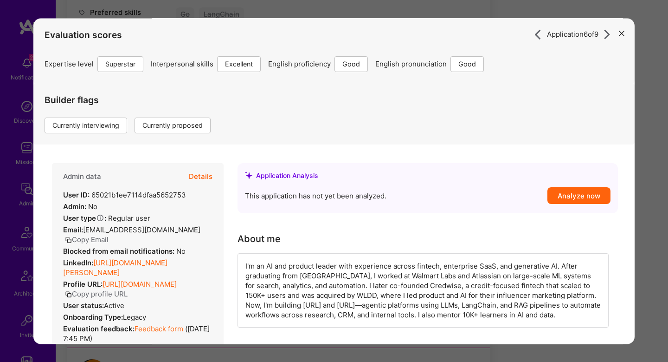
click at [199, 171] on button "Details" at bounding box center [201, 176] width 24 height 27
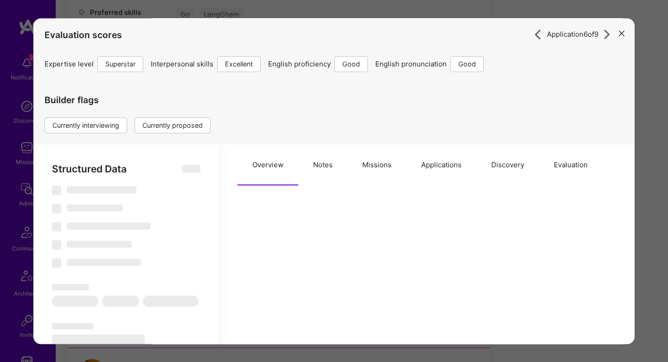
type textarea "x"
select select "Right Now"
select select "7"
select select "6"
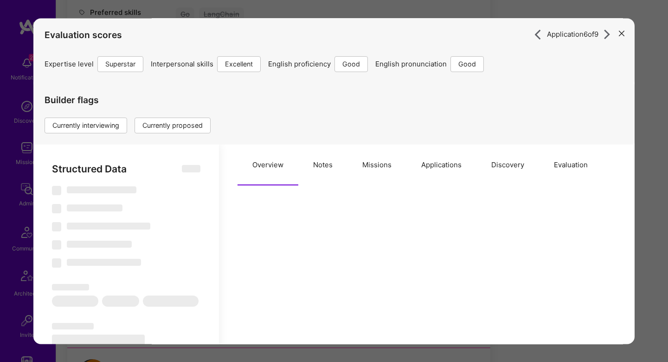
select select "6"
select select "IN"
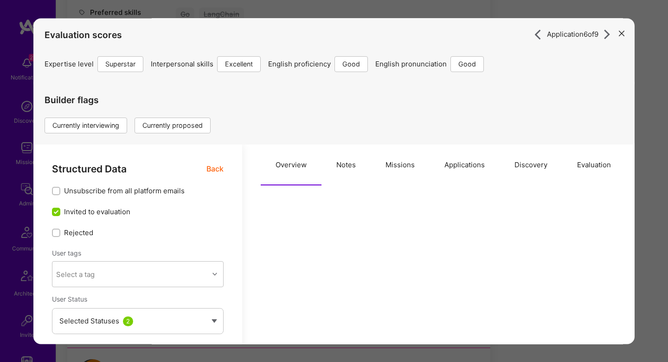
click at [404, 162] on button "Missions" at bounding box center [400, 164] width 59 height 41
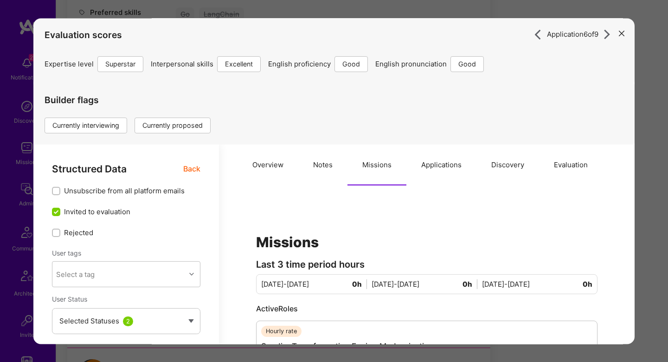
click at [192, 169] on span "Back" at bounding box center [191, 169] width 17 height 12
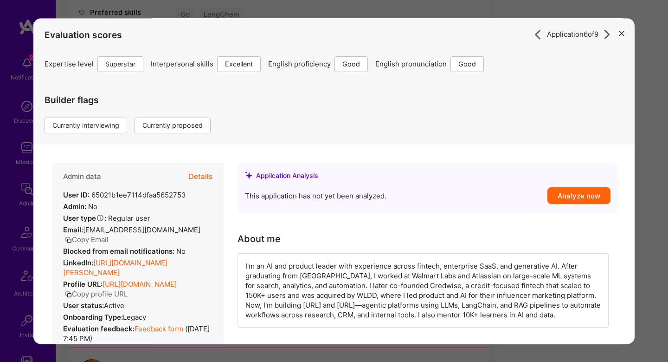
click at [649, 78] on div "Application 6 of 9 Evaluation scores Expertise level Superstar Interpersonal sk…" at bounding box center [334, 181] width 668 height 362
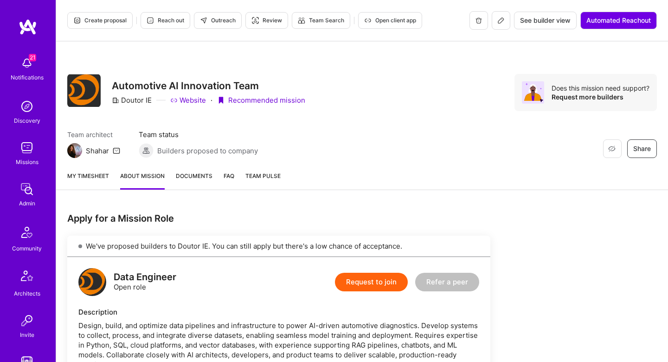
click at [120, 17] on span "Create proposal" at bounding box center [99, 20] width 53 height 8
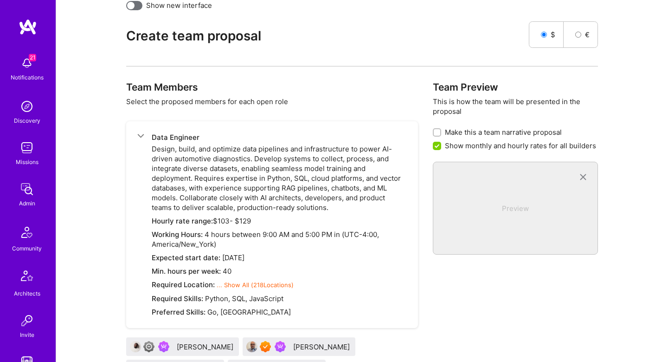
scroll to position [528, 0]
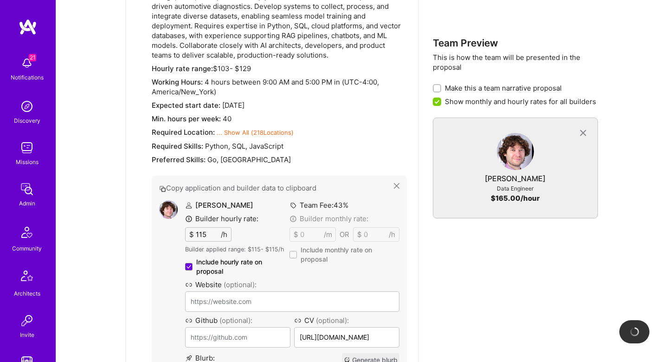
drag, startPoint x: 379, startPoint y: 239, endPoint x: 365, endPoint y: 156, distance: 83.9
click at [365, 156] on div "Data Engineer 1 Design, build, and optimize data pipelines and infrastructure t…" at bounding box center [272, 275] width 292 height 612
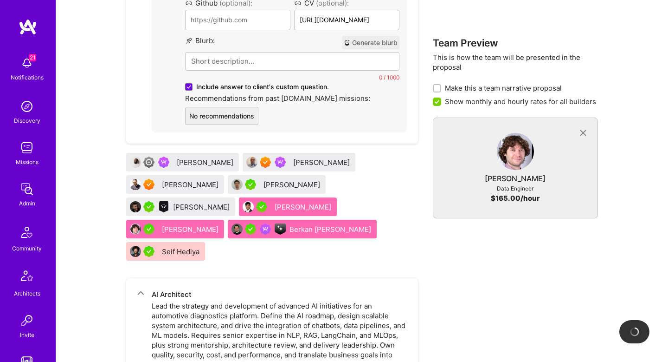
scroll to position [938, 0]
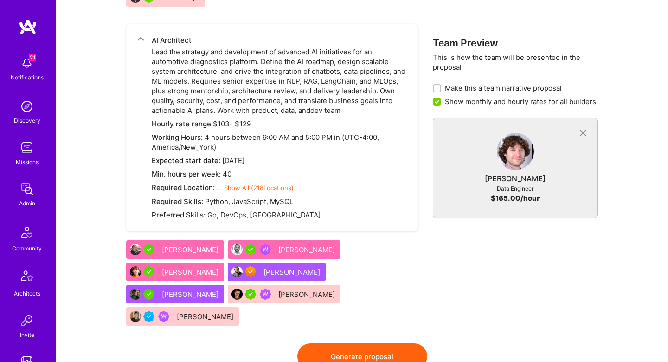
click at [368, 112] on div "AI Architect Lead the strategy and development of advanced AI initiatives for a…" at bounding box center [279, 127] width 255 height 184
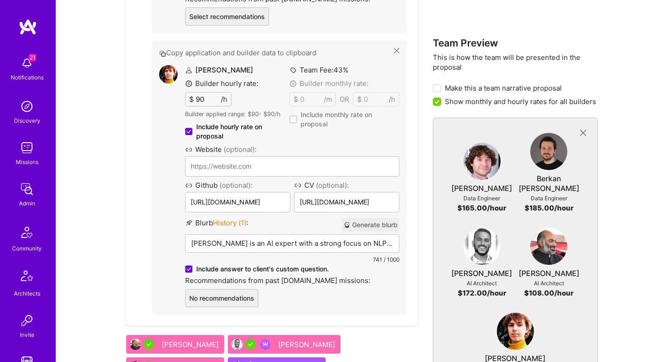
scroll to position [2228, 0]
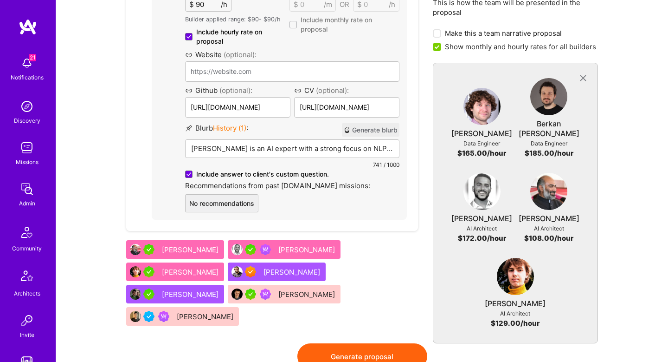
click at [359, 343] on button "Generate proposal" at bounding box center [362, 356] width 130 height 26
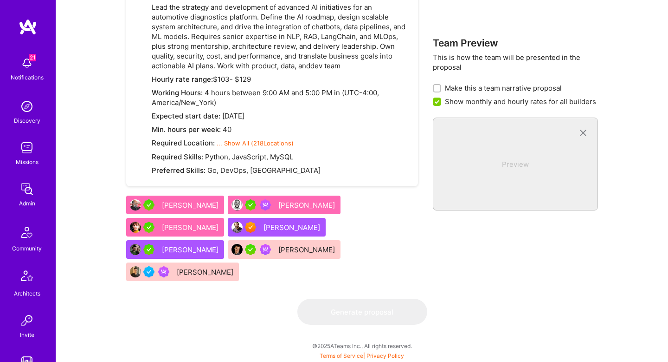
scroll to position [0, 0]
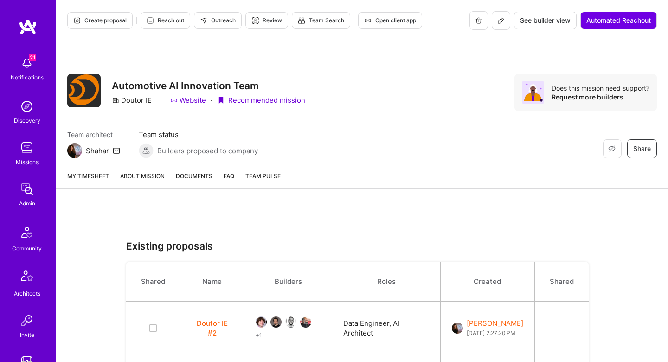
click at [150, 180] on link "About Mission" at bounding box center [142, 179] width 45 height 17
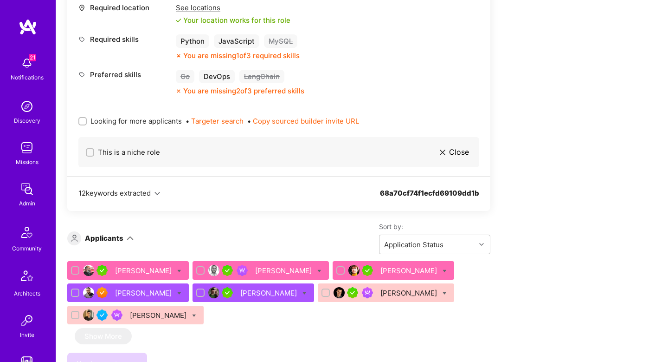
scroll to position [1206, 0]
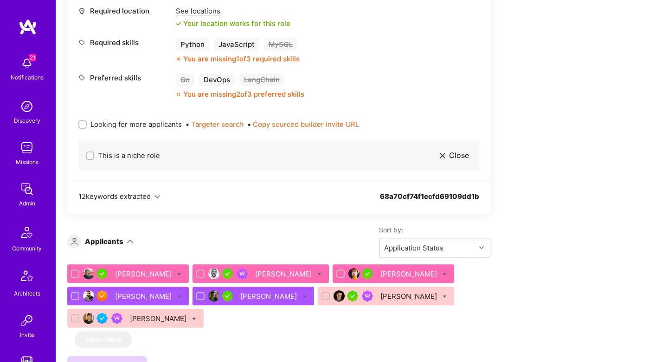
click at [100, 119] on span "Looking for more applicants" at bounding box center [135, 124] width 91 height 10
click at [87, 122] on input "Looking for more applicants" at bounding box center [83, 125] width 6 height 6
checkbox input "true"
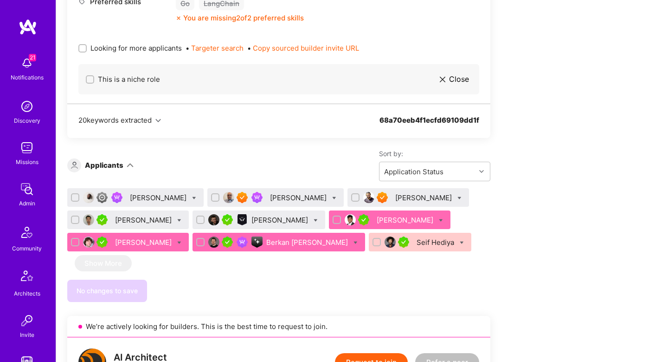
scroll to position [575, 0]
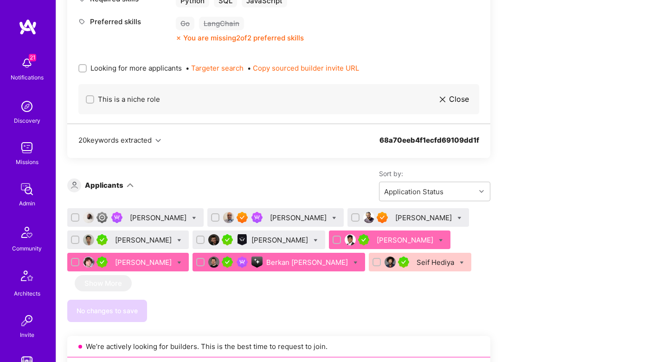
click at [198, 239] on input "checkbox" at bounding box center [201, 240] width 6 height 6
checkbox input "true"
click at [77, 239] on input "checkbox" at bounding box center [76, 240] width 6 height 6
checkbox input "true"
click at [77, 216] on input "checkbox" at bounding box center [76, 217] width 6 height 6
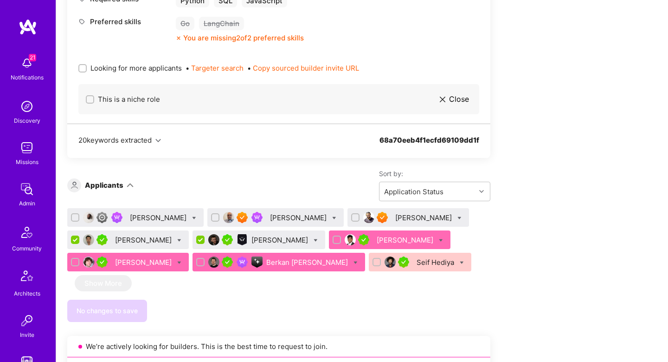
checkbox input "true"
click at [220, 215] on input "checkbox" at bounding box center [216, 217] width 6 height 6
checkbox input "true"
click at [360, 218] on input "checkbox" at bounding box center [356, 217] width 6 height 6
checkbox input "true"
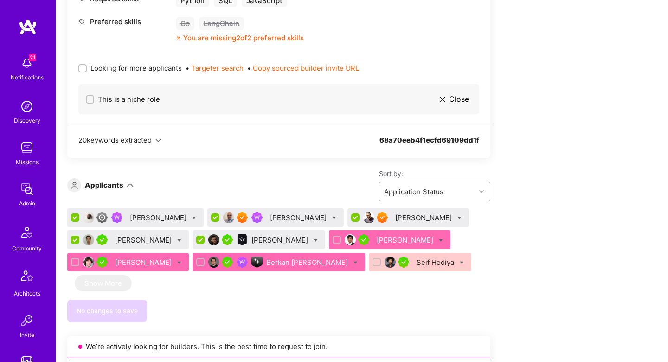
click at [336, 218] on icon at bounding box center [334, 218] width 4 height 4
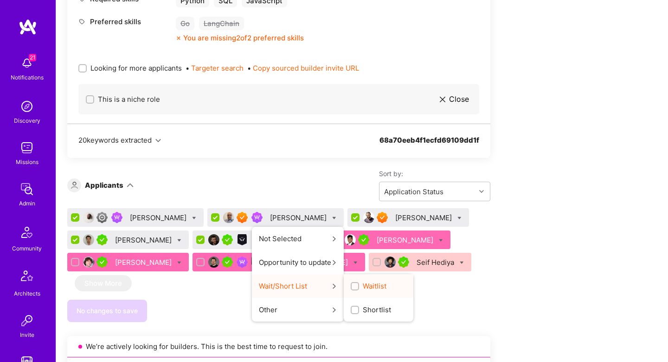
click at [387, 288] on span "Waitlist" at bounding box center [375, 286] width 24 height 10
click at [359, 288] on input "Waitlist" at bounding box center [356, 286] width 6 height 6
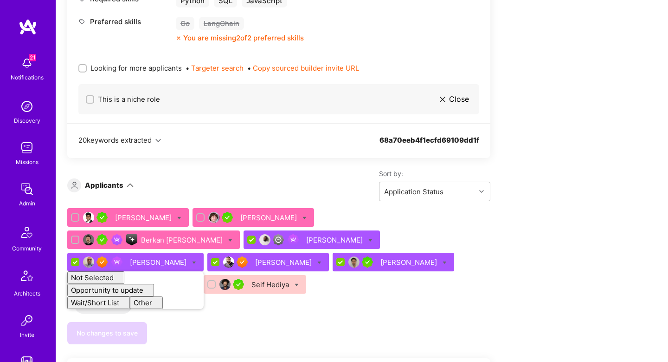
checkbox input "false"
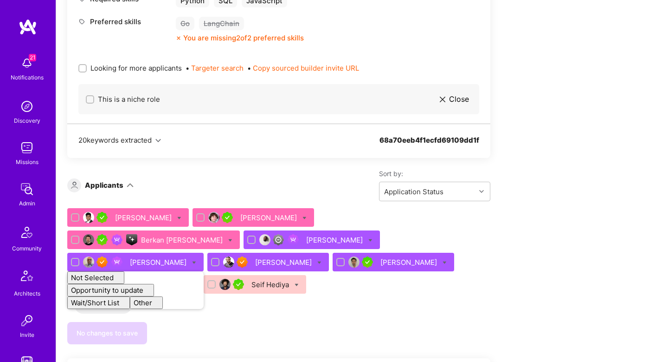
click at [180, 323] on div "We've proposed builders to Doutor IE. You can still apply but there's a low cha…" at bounding box center [278, 368] width 423 height 1415
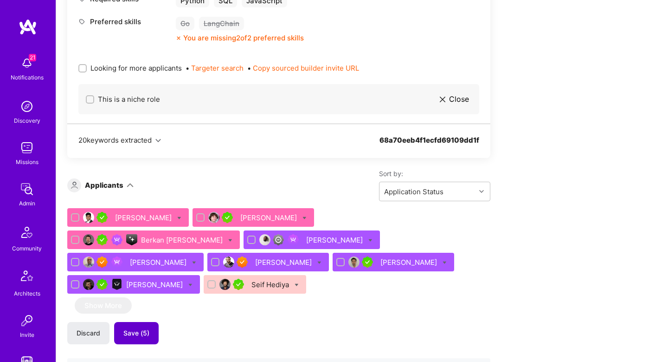
click at [145, 328] on span "Save (5)" at bounding box center [136, 332] width 26 height 9
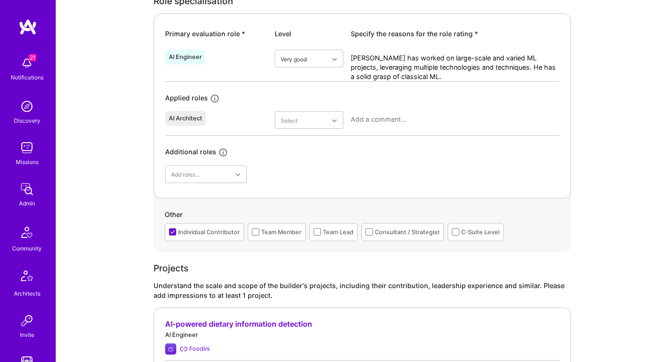
scroll to position [440, 0]
click at [439, 60] on textarea "Nikolai has worked on large-scale and varied ML projects, leveraging multiple t…" at bounding box center [455, 68] width 209 height 28
click at [427, 84] on div "AI Engineer Very good Nikolai has worked on large-scale and varied ML projects,…" at bounding box center [362, 114] width 394 height 136
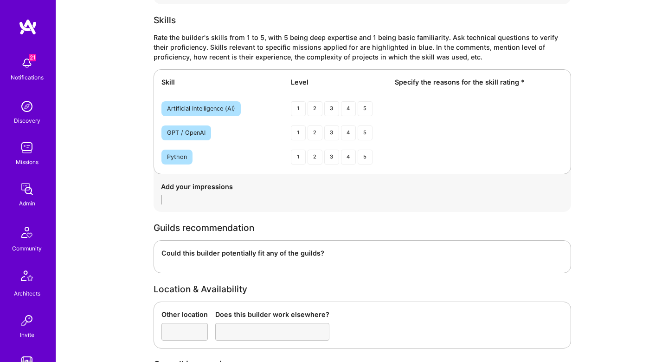
scroll to position [1408, 0]
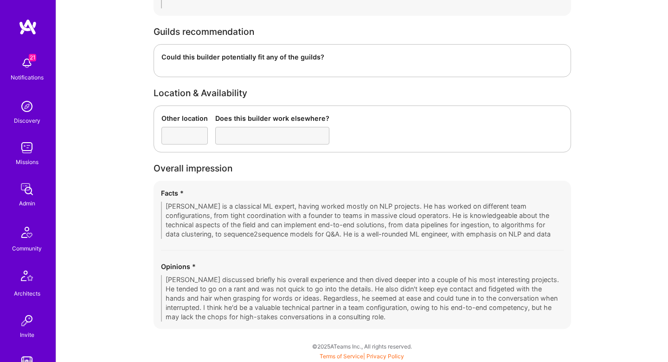
click at [373, 250] on div "Facts * Nikolai is a classical ML expert, having worked mostly on NLP projects.…" at bounding box center [363, 255] width 418 height 148
click at [317, 325] on div "Facts * Nikolai is a classical ML expert, having worked mostly on NLP projects.…" at bounding box center [363, 255] width 418 height 148
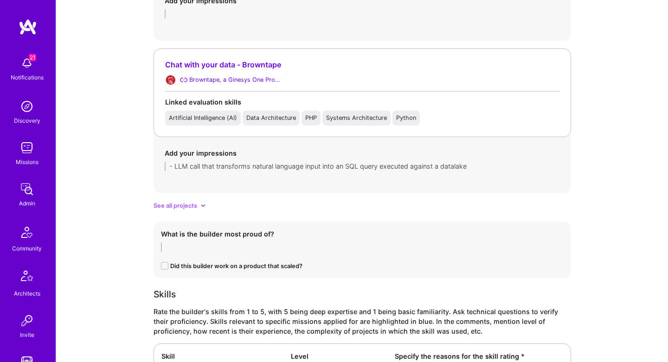
scroll to position [1026, 0]
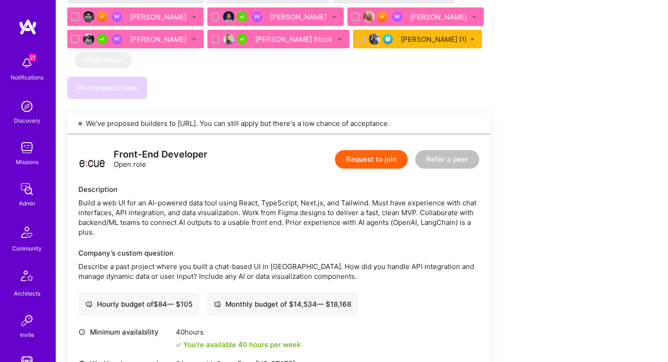
scroll to position [1341, 0]
